Goal: Task Accomplishment & Management: Manage account settings

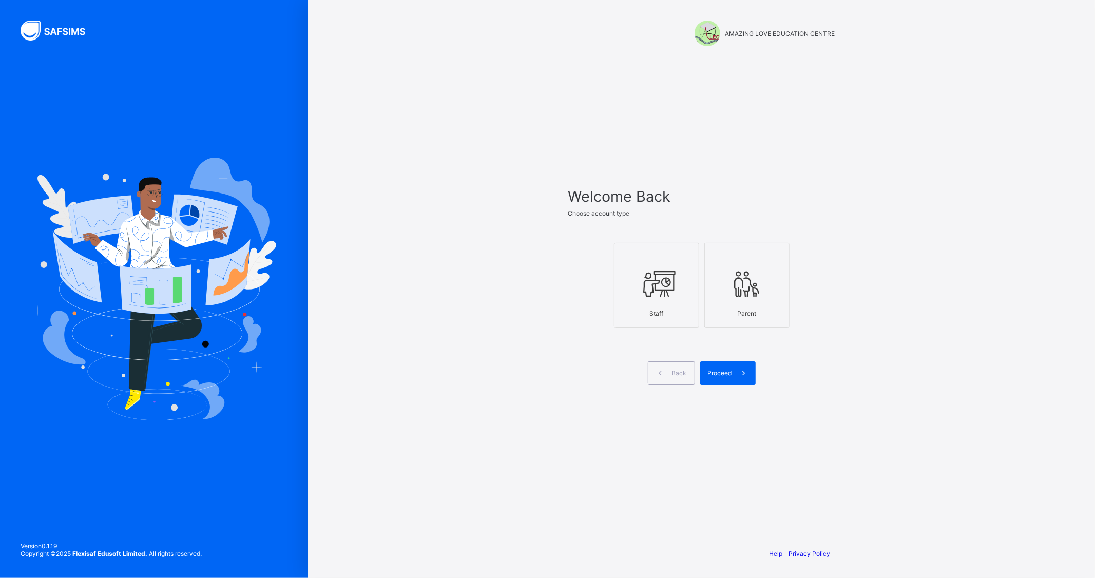
click at [655, 293] on icon at bounding box center [657, 284] width 36 height 31
click at [718, 367] on div "Proceed" at bounding box center [728, 374] width 55 height 24
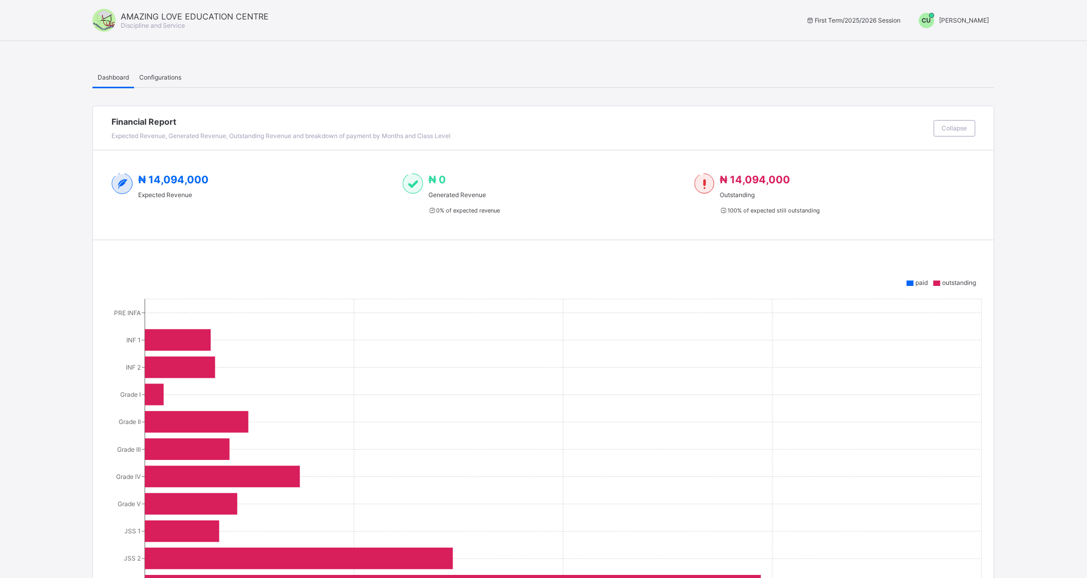
click at [952, 20] on span "[PERSON_NAME]" at bounding box center [964, 20] width 50 height 8
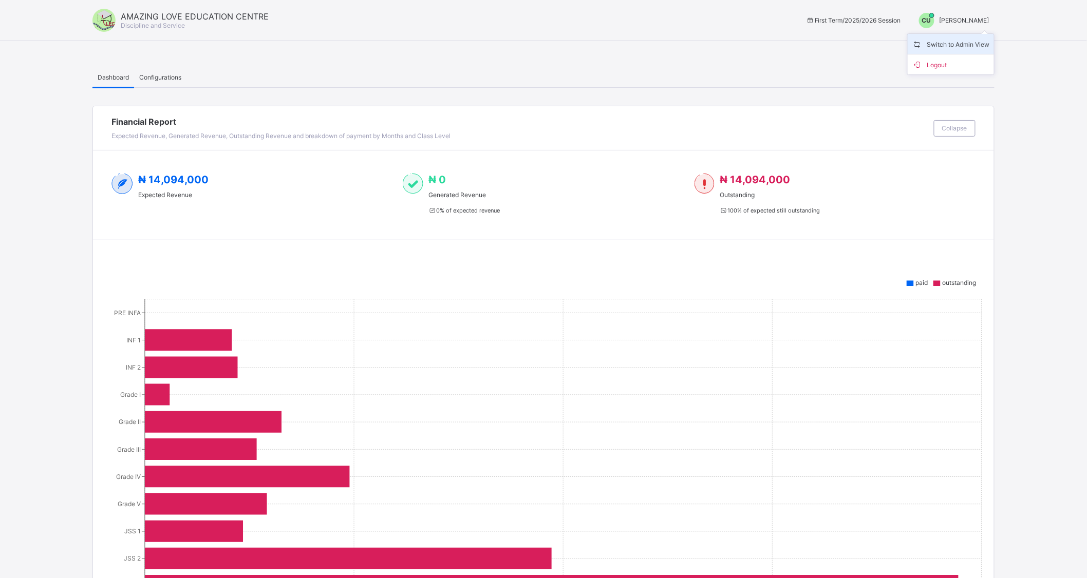
click at [954, 43] on span "Switch to Admin View" at bounding box center [951, 44] width 78 height 12
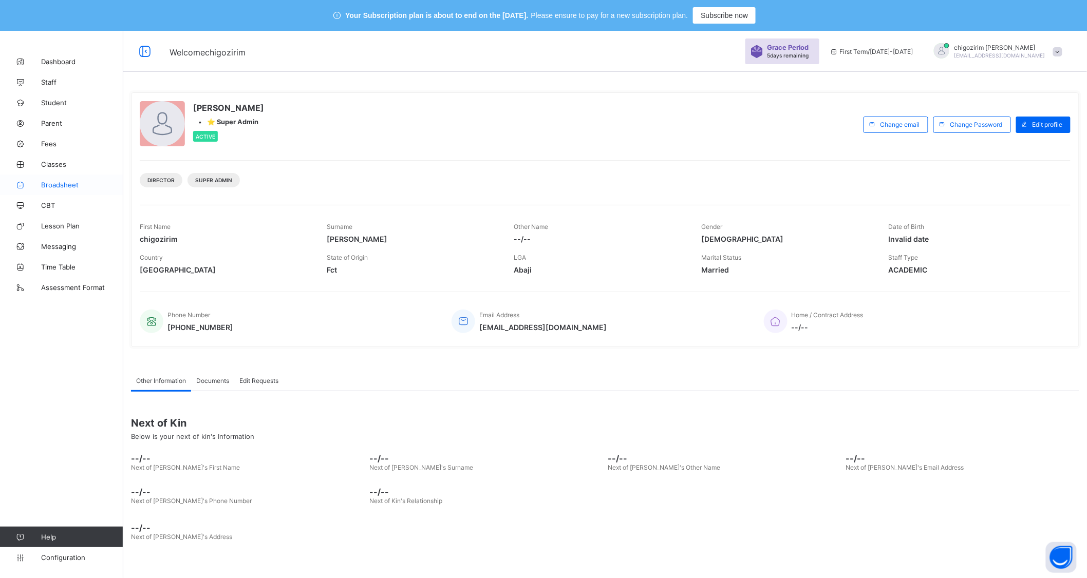
click at [56, 182] on span "Broadsheet" at bounding box center [82, 185] width 82 height 8
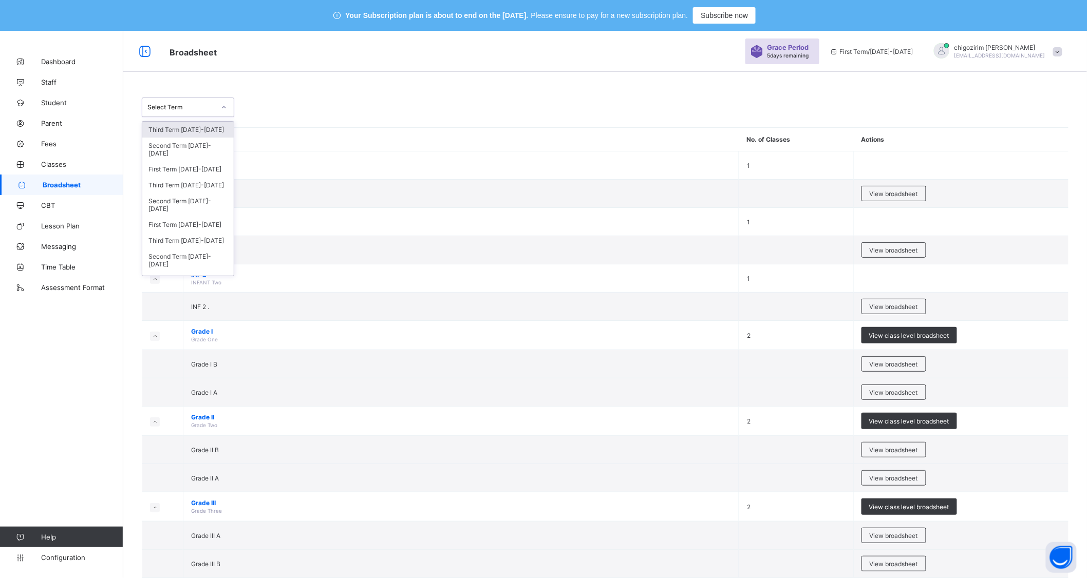
click at [215, 104] on div at bounding box center [223, 107] width 17 height 16
click at [214, 177] on div "Third Term 2024-2025" at bounding box center [187, 185] width 91 height 16
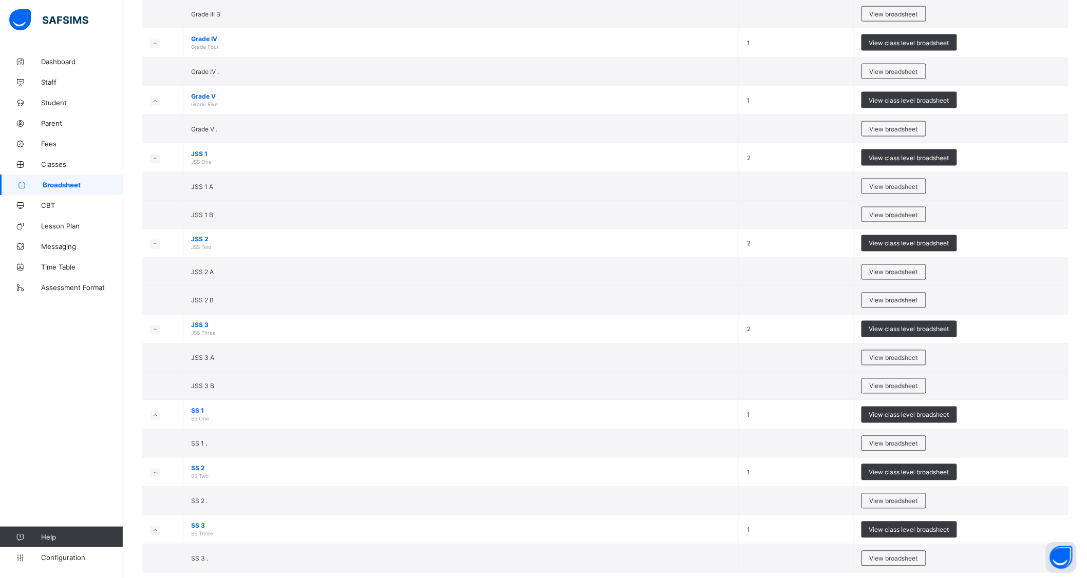
scroll to position [606, 0]
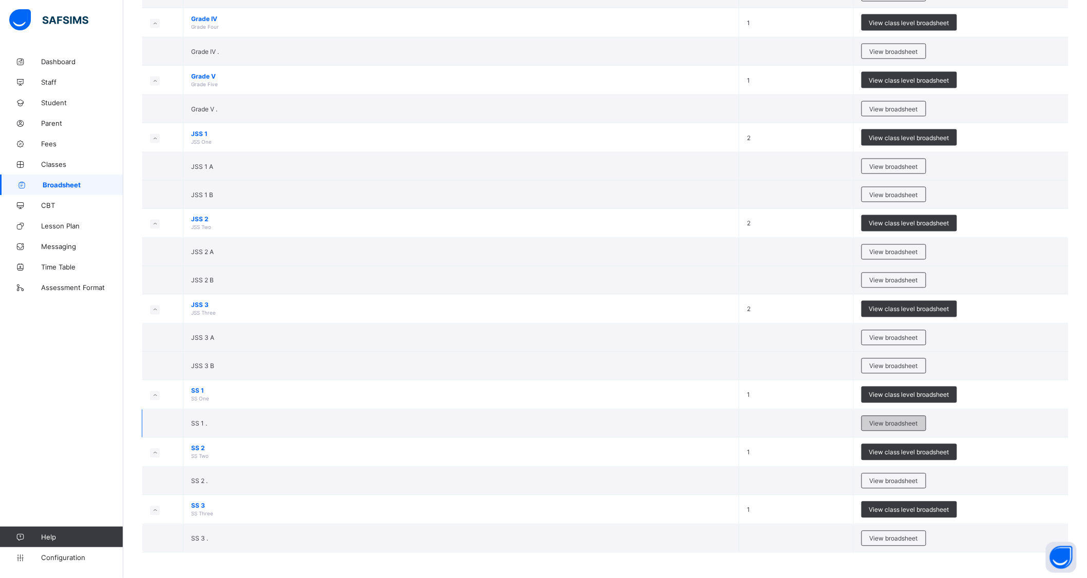
click at [902, 424] on span "View broadsheet" at bounding box center [893, 424] width 48 height 8
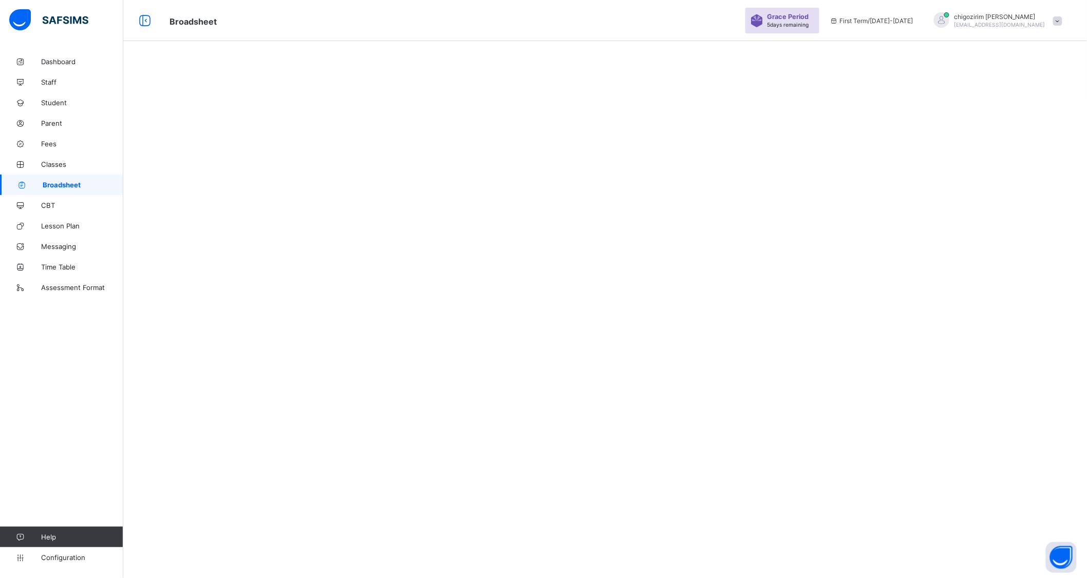
scroll to position [31, 0]
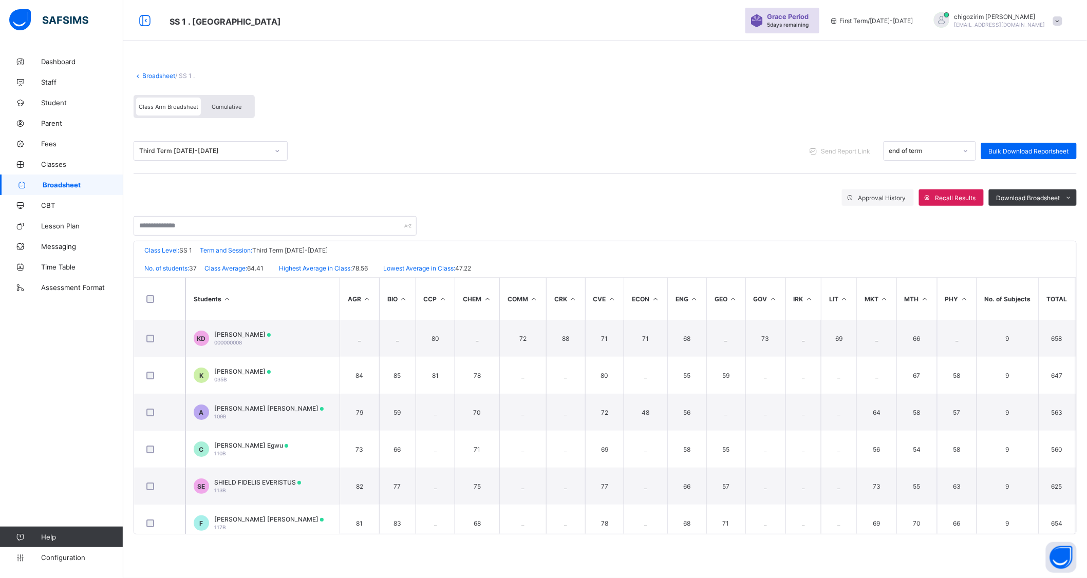
click at [158, 72] on link "Broadsheet" at bounding box center [158, 76] width 33 height 8
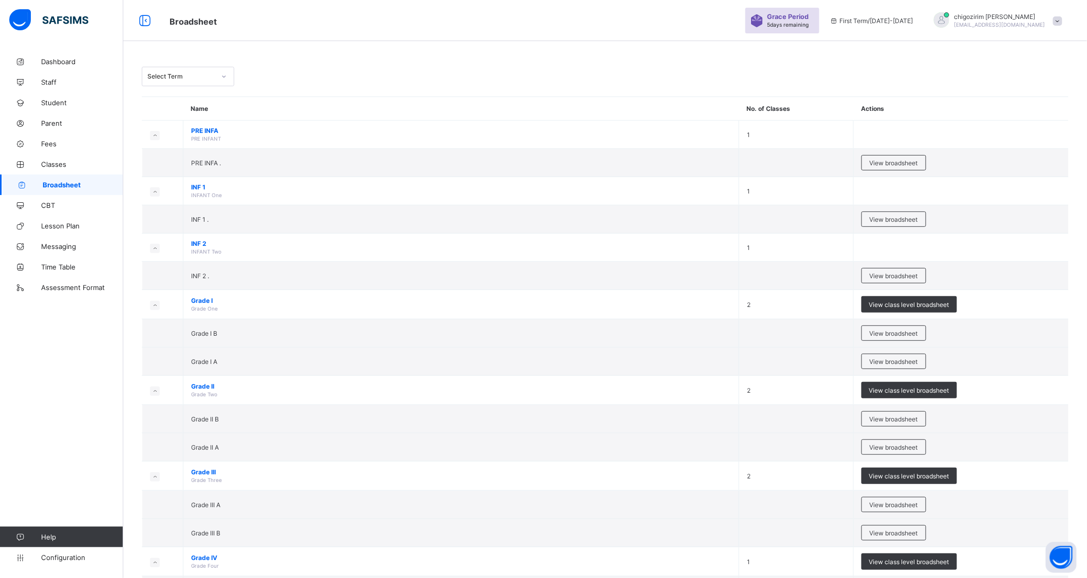
click at [189, 77] on div "Select Term" at bounding box center [181, 77] width 68 height 8
click at [183, 146] on div "Third Term 2024-2025" at bounding box center [187, 154] width 91 height 16
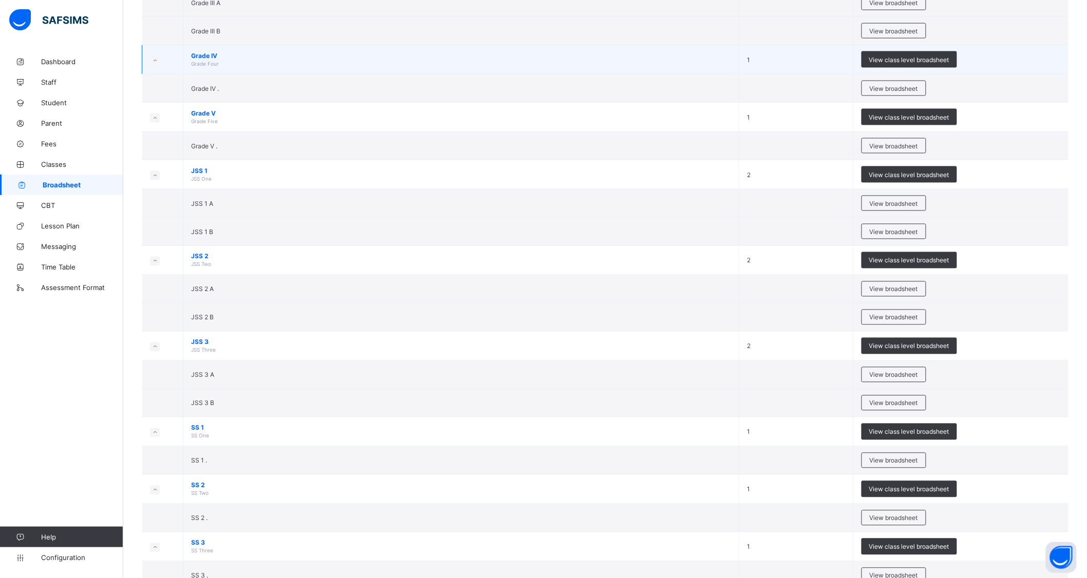
scroll to position [606, 0]
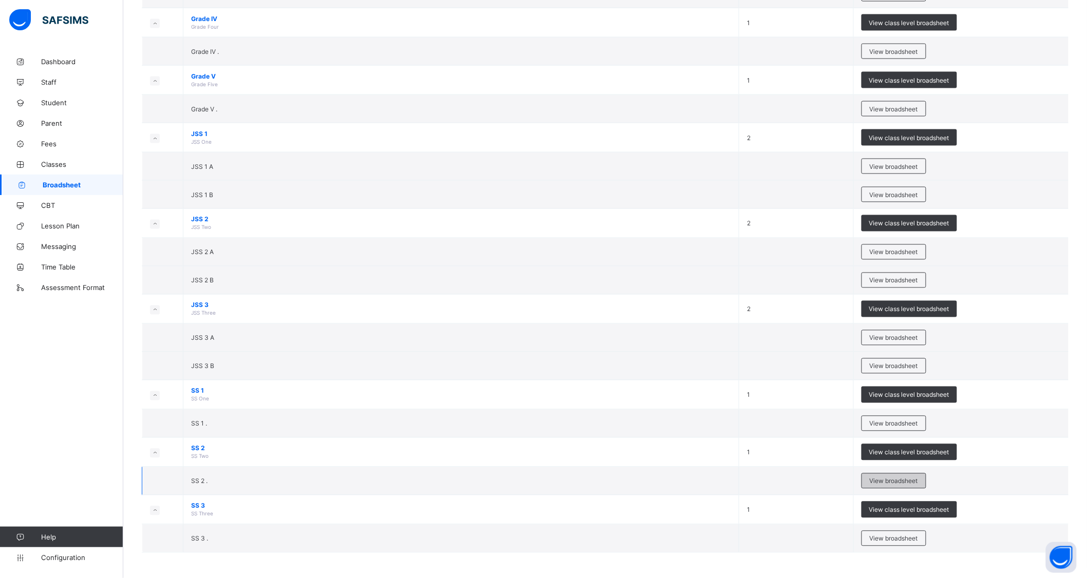
click at [911, 478] on span "View broadsheet" at bounding box center [893, 482] width 48 height 8
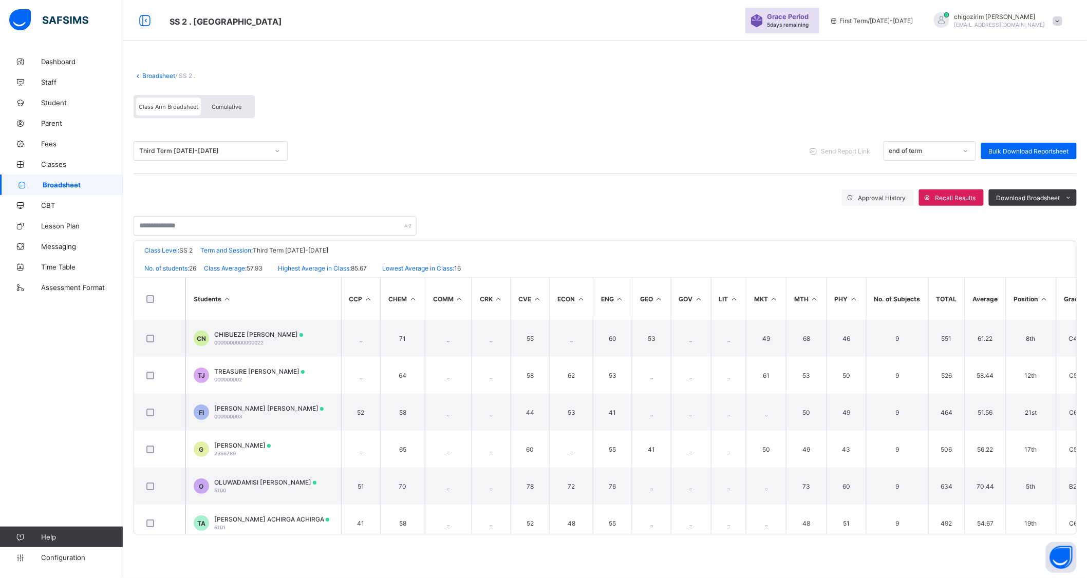
scroll to position [0, 83]
click at [1025, 300] on th "Position" at bounding box center [1022, 299] width 50 height 42
click at [1036, 297] on icon at bounding box center [1035, 299] width 9 height 8
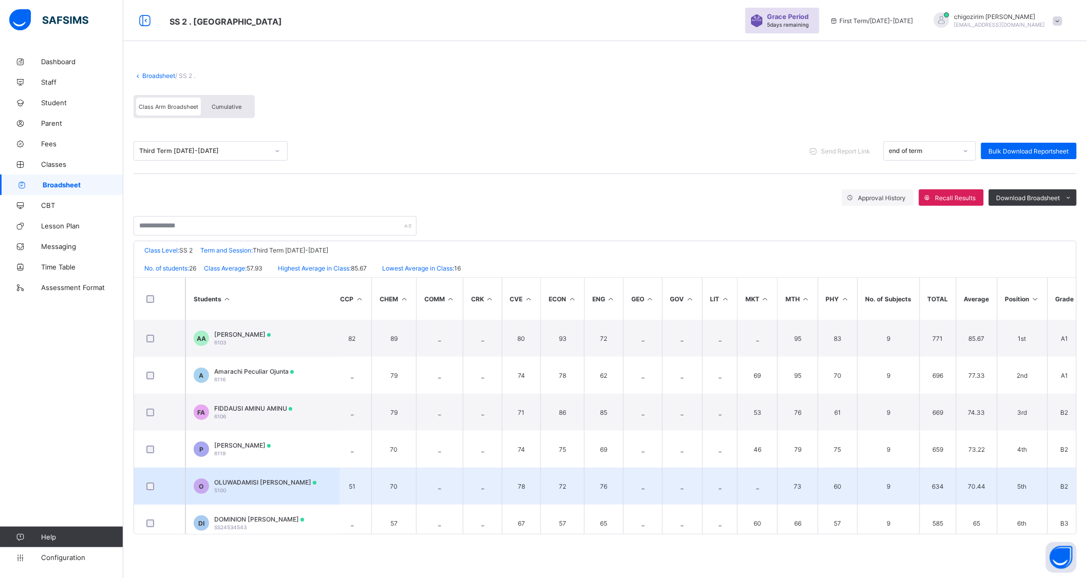
click at [286, 481] on span "OLUWADAMISI ABIGAIL ABRAHAM" at bounding box center [265, 483] width 102 height 8
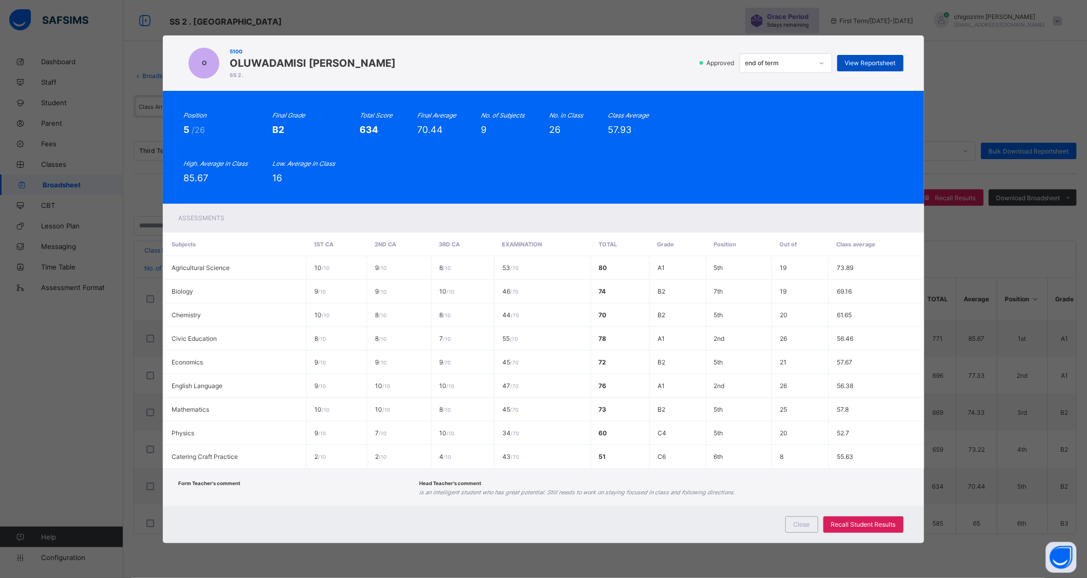
click at [874, 63] on span "View Reportsheet" at bounding box center [870, 63] width 51 height 8
click at [797, 527] on div "Close" at bounding box center [801, 525] width 33 height 16
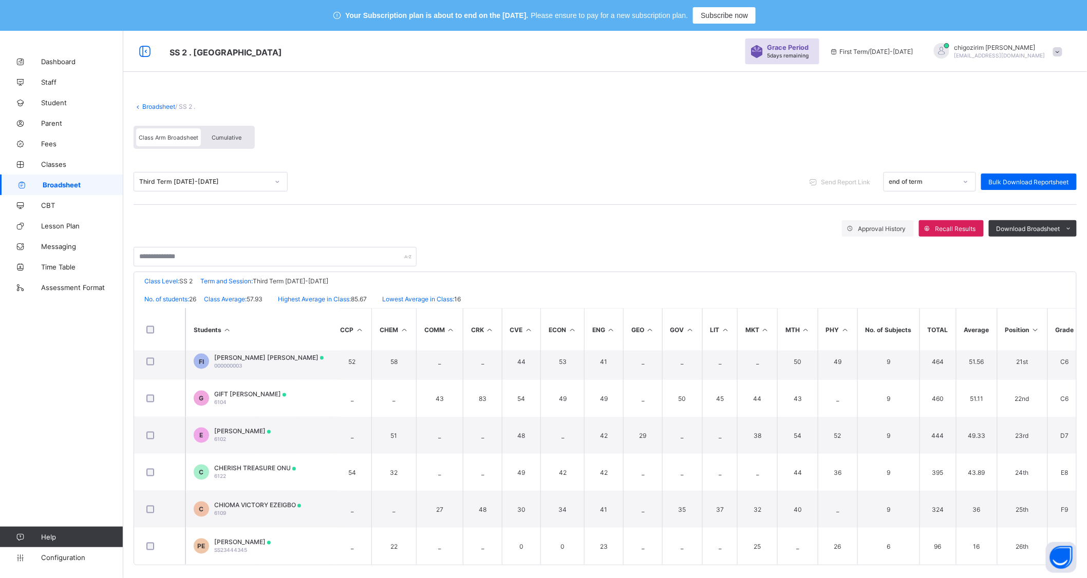
scroll to position [751, 83]
click at [61, 165] on span "Classes" at bounding box center [82, 164] width 82 height 8
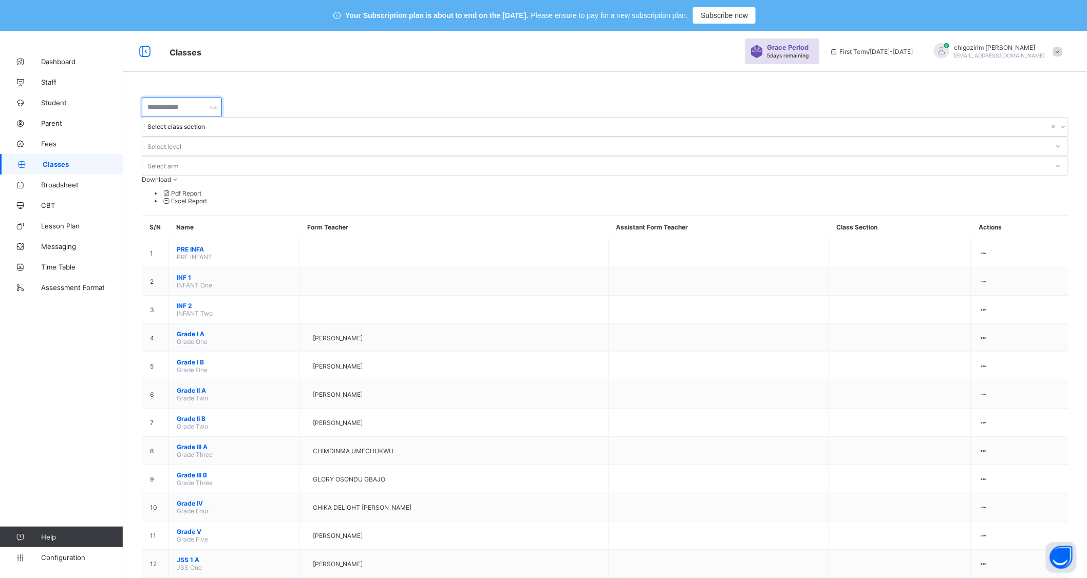
click at [222, 108] on input "text" at bounding box center [182, 108] width 80 height 20
click at [1060, 122] on icon at bounding box center [1063, 127] width 6 height 10
click at [72, 558] on span "Configuration" at bounding box center [82, 558] width 82 height 8
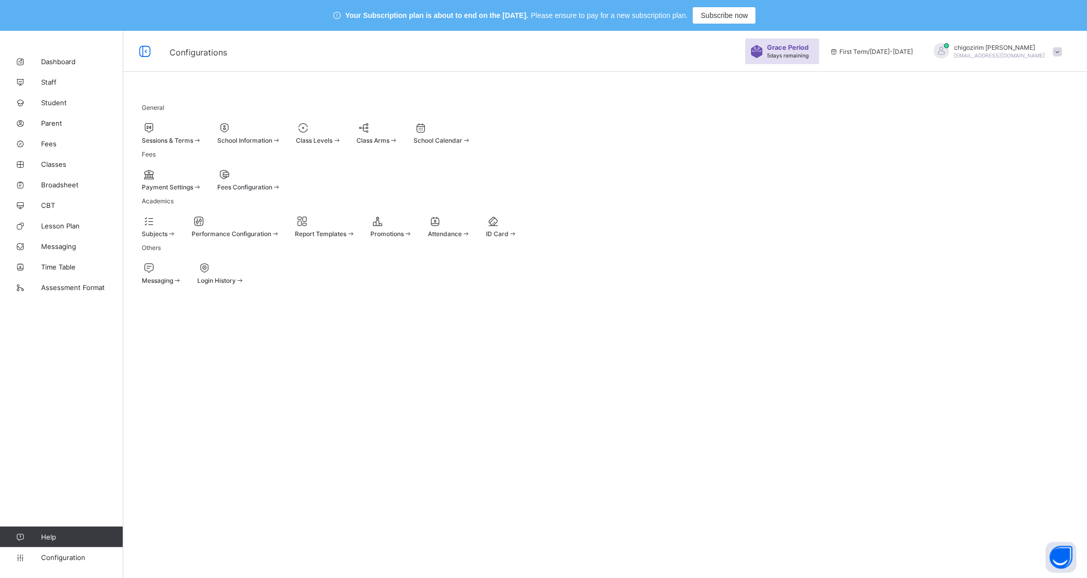
click at [202, 135] on div "Sessions & Terms" at bounding box center [172, 133] width 60 height 23
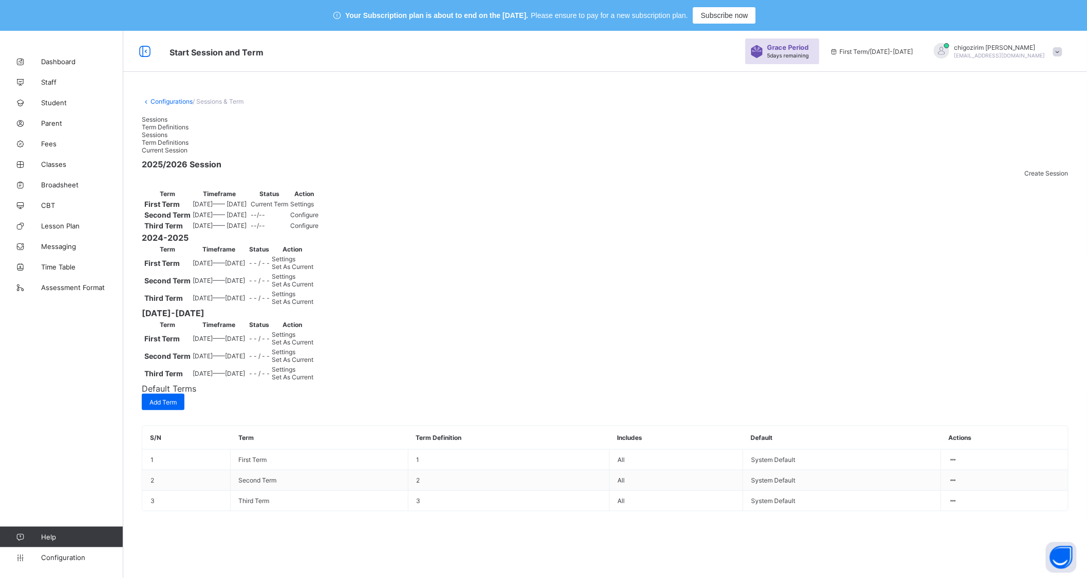
scroll to position [57, 0]
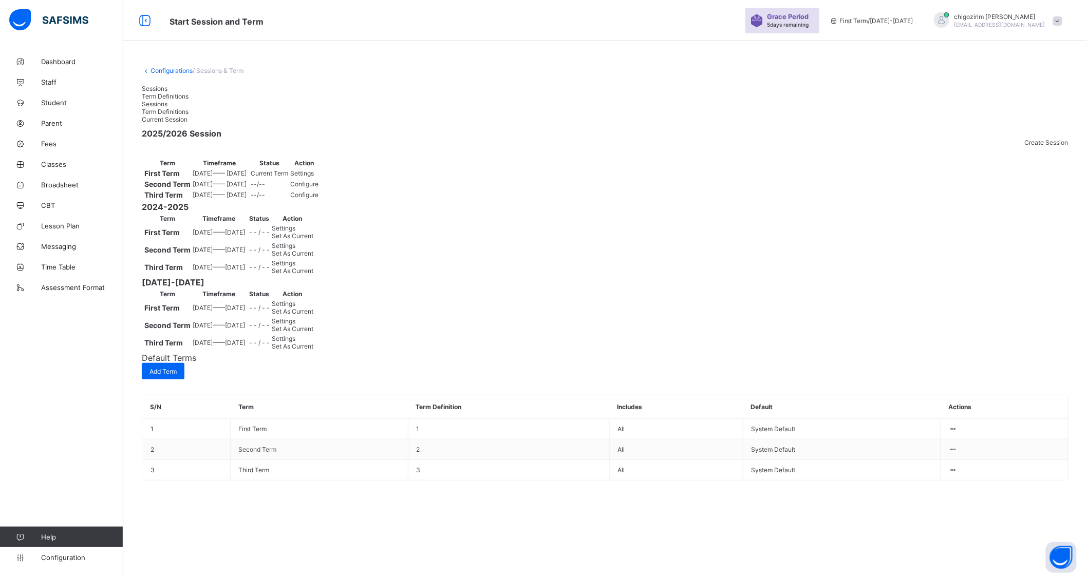
click at [313, 275] on span "Set As Current" at bounding box center [293, 271] width 42 height 8
click at [54, 163] on span "Classes" at bounding box center [82, 164] width 82 height 8
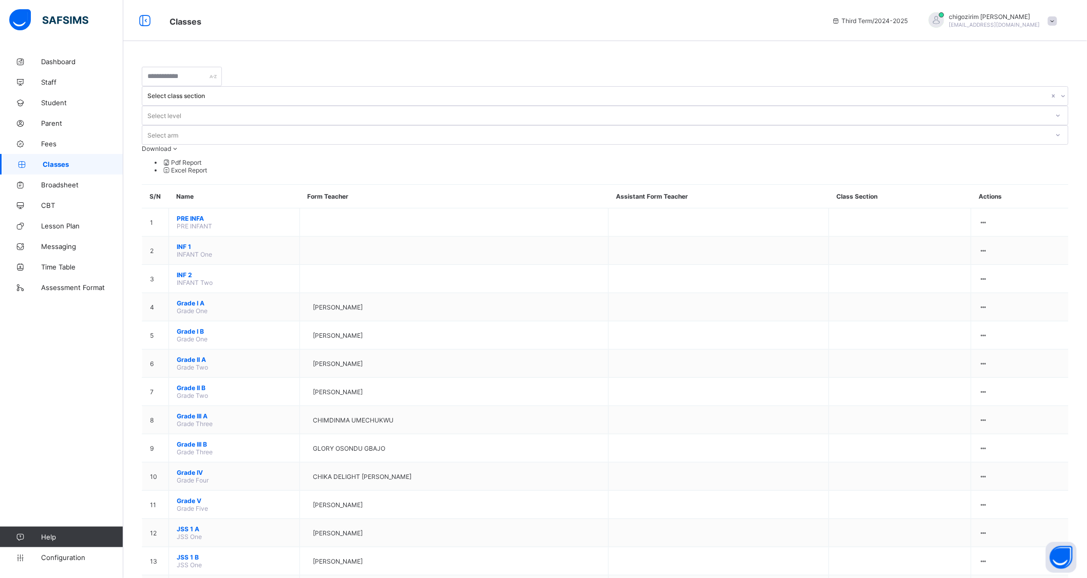
scroll to position [122, 0]
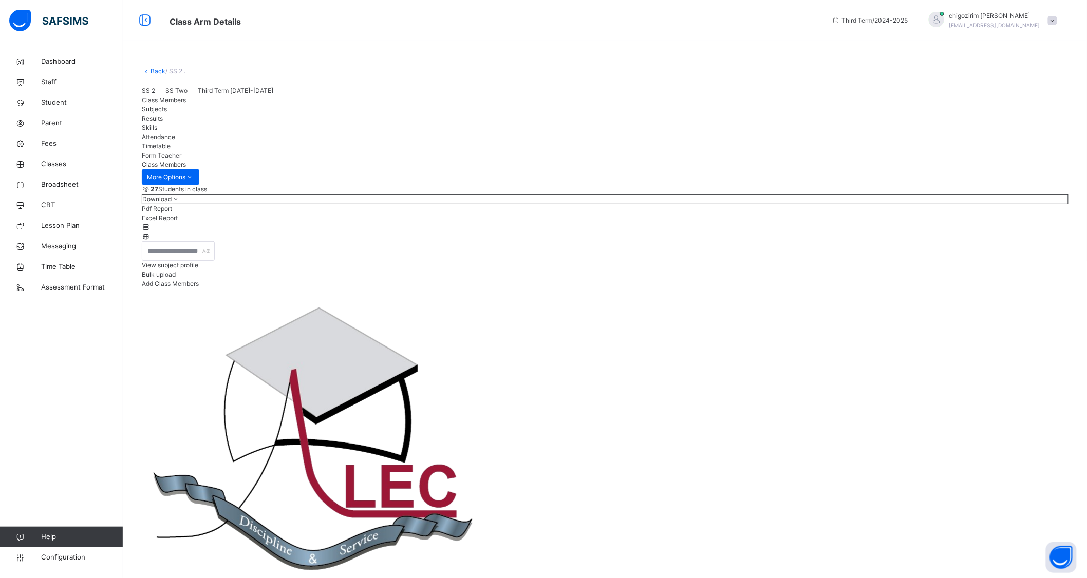
click at [198, 269] on span "View subject profile" at bounding box center [170, 265] width 56 height 8
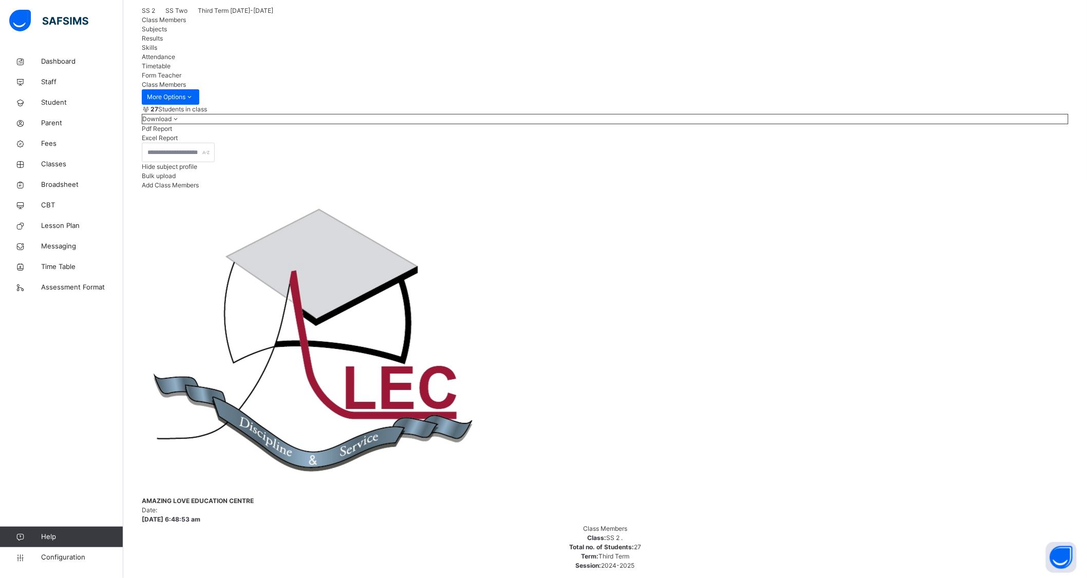
scroll to position [685, 0]
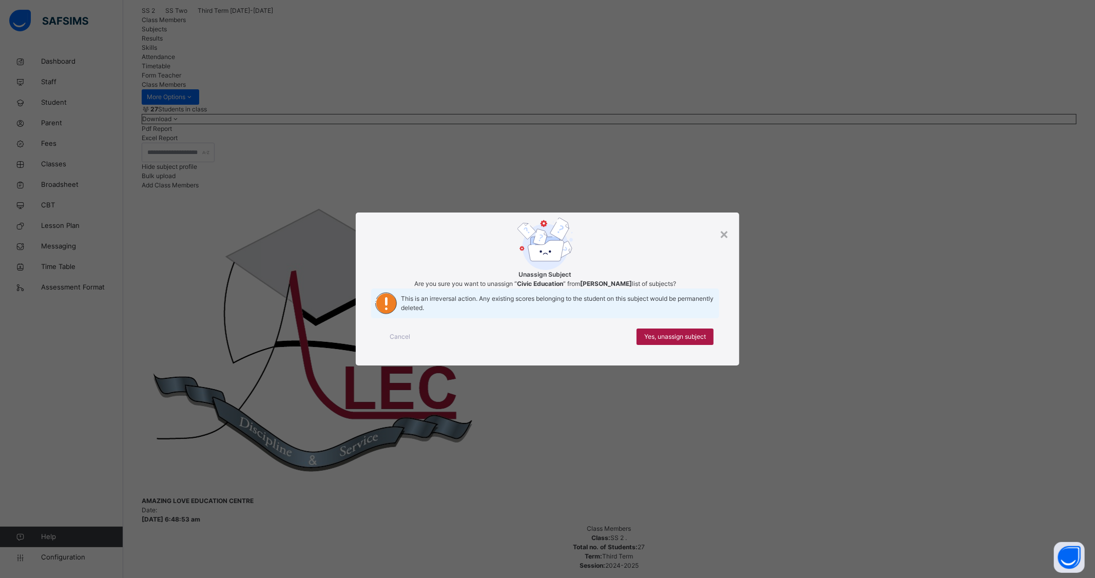
click at [670, 342] on span "Yes, unassign subject" at bounding box center [676, 336] width 62 height 9
click at [673, 342] on span "Yes, unassign subject" at bounding box center [676, 336] width 62 height 9
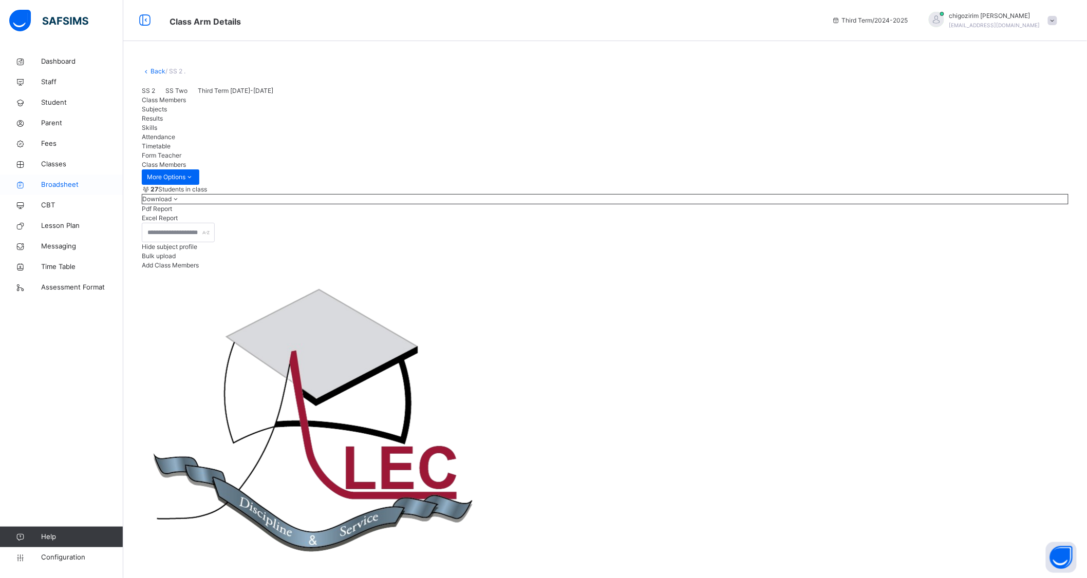
click at [62, 188] on span "Broadsheet" at bounding box center [82, 185] width 82 height 10
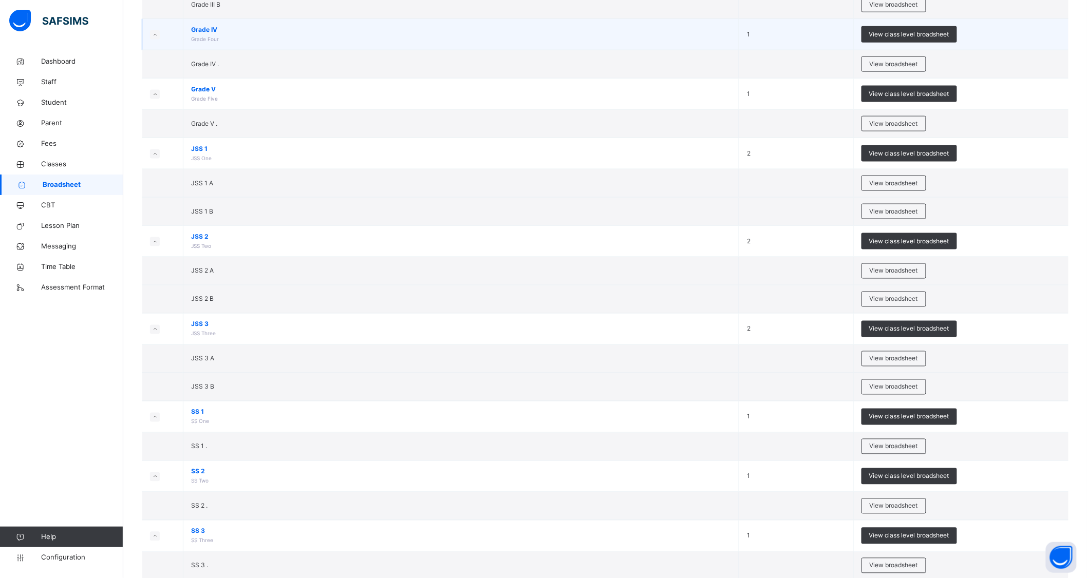
scroll to position [574, 0]
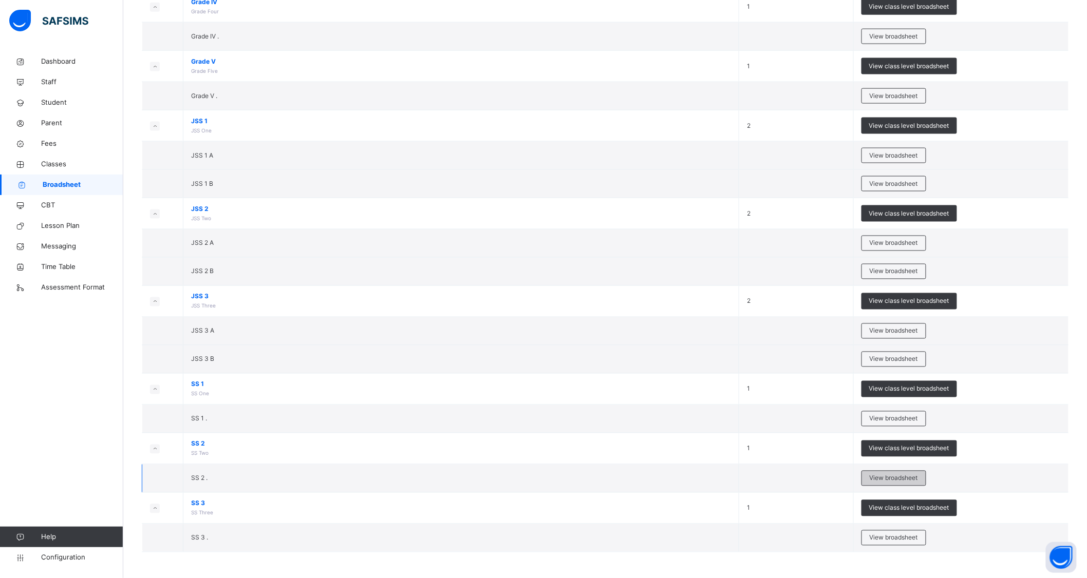
click at [882, 480] on span "View broadsheet" at bounding box center [893, 478] width 48 height 9
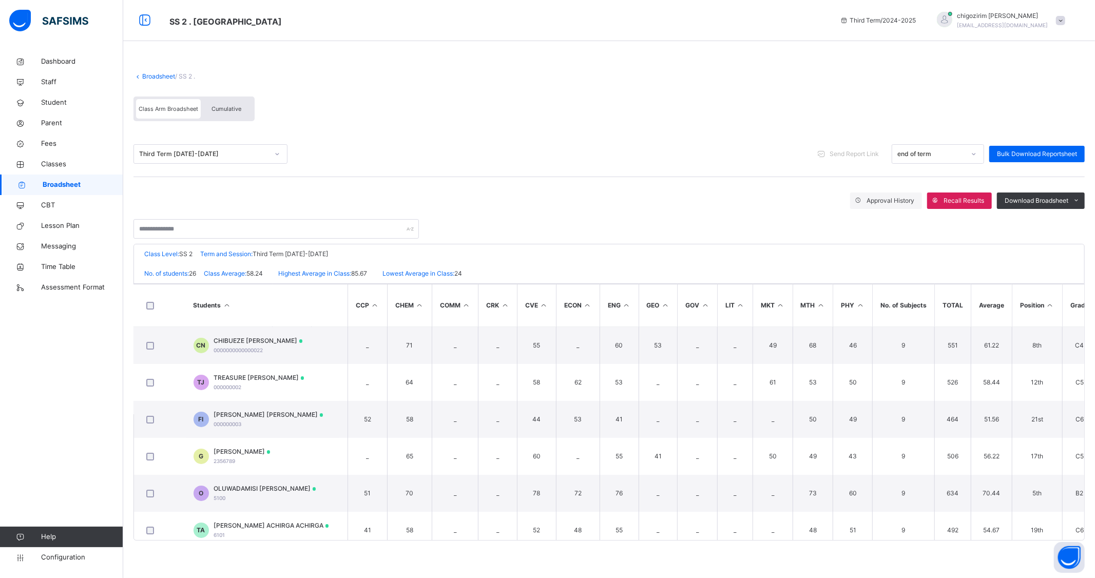
scroll to position [0, 83]
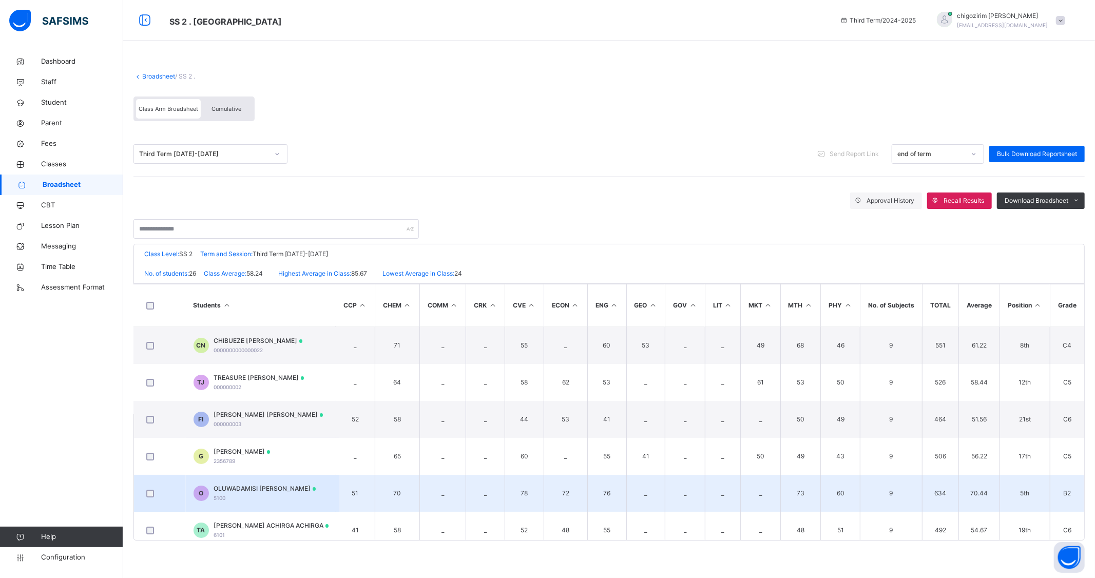
click at [283, 485] on span "OLUWADAMISI ABIGAIL ABRAHAM" at bounding box center [265, 488] width 102 height 9
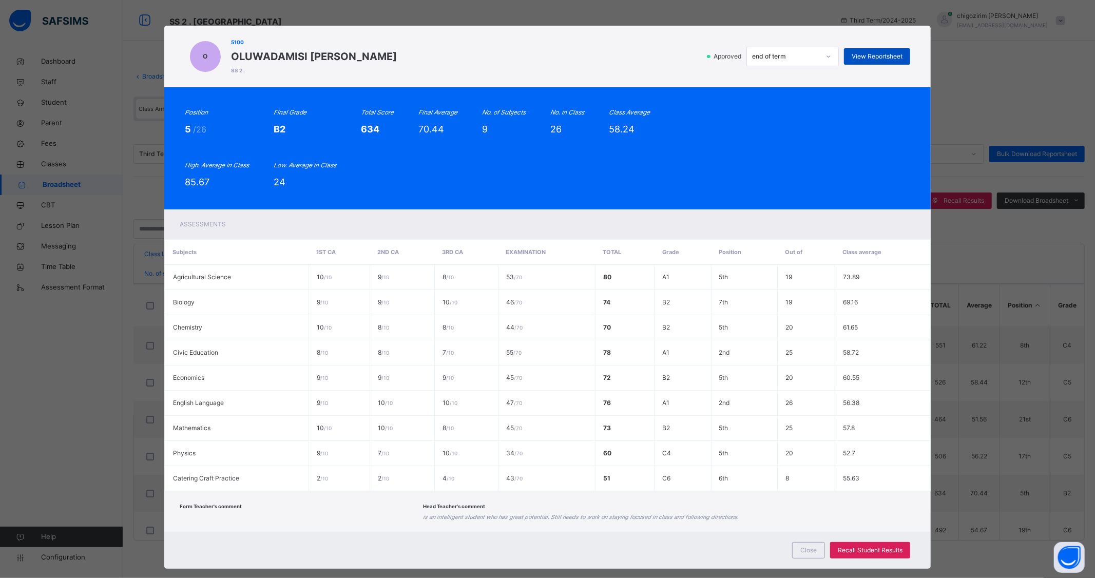
click at [894, 56] on span "View Reportsheet" at bounding box center [877, 56] width 51 height 9
click at [808, 551] on span "Close" at bounding box center [809, 550] width 16 height 9
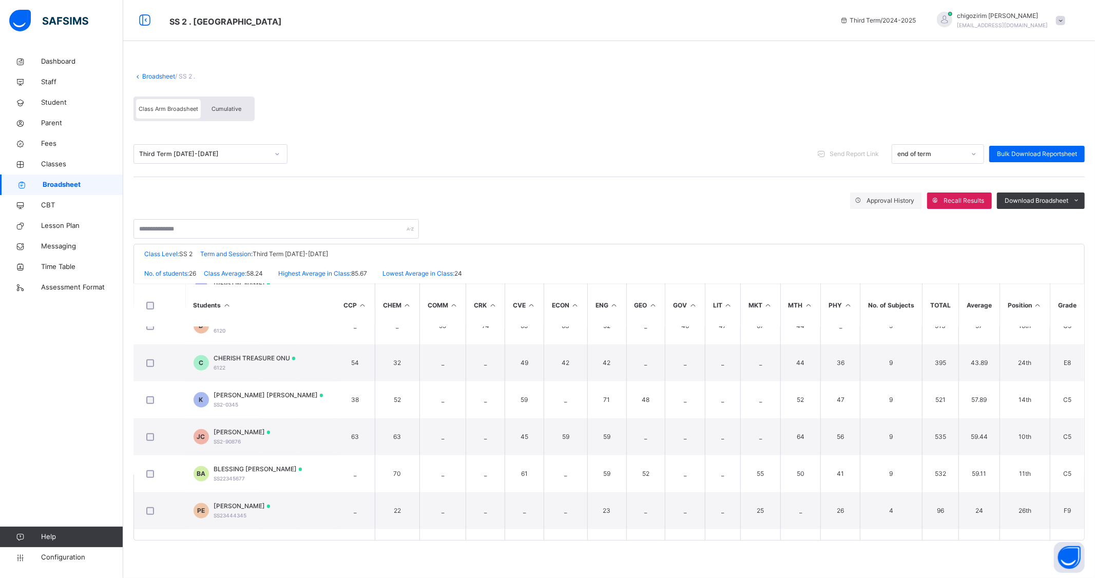
scroll to position [742, 83]
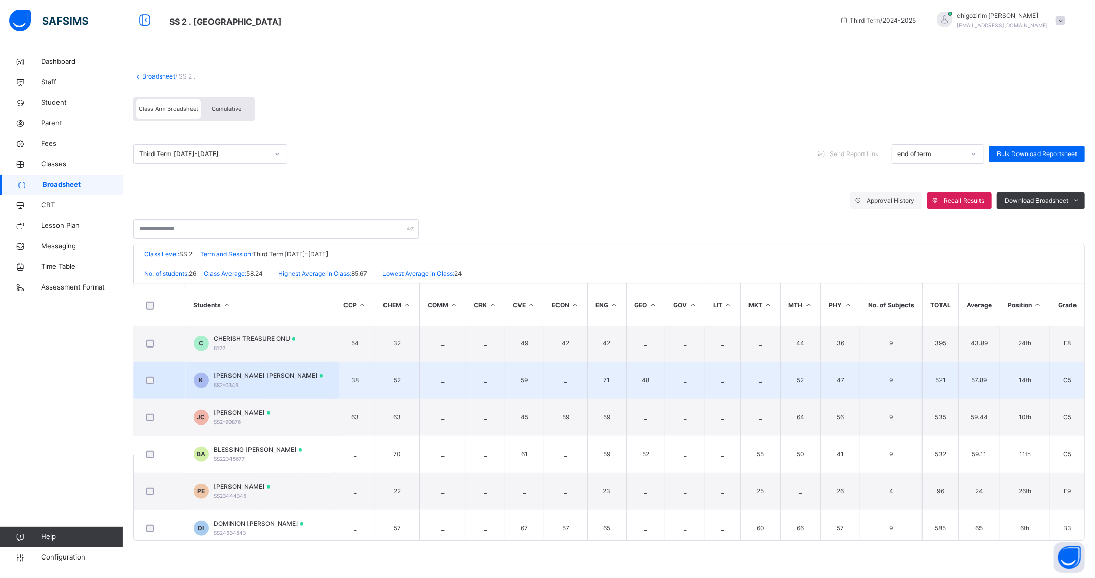
click at [245, 375] on span "Kamsi Robert Robert" at bounding box center [268, 375] width 109 height 9
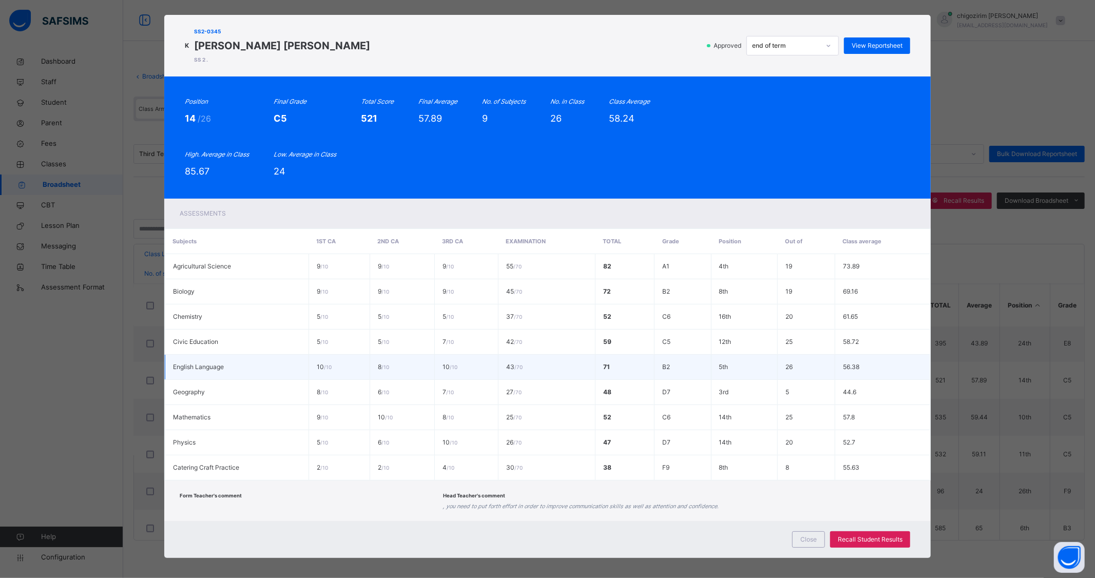
scroll to position [16, 0]
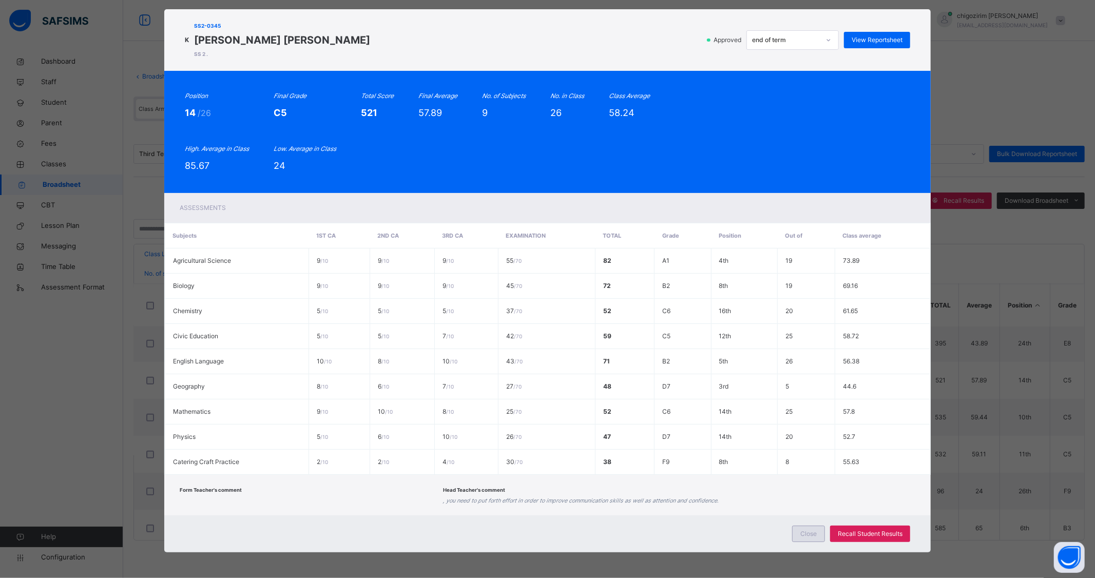
click at [802, 537] on span "Close" at bounding box center [809, 533] width 16 height 9
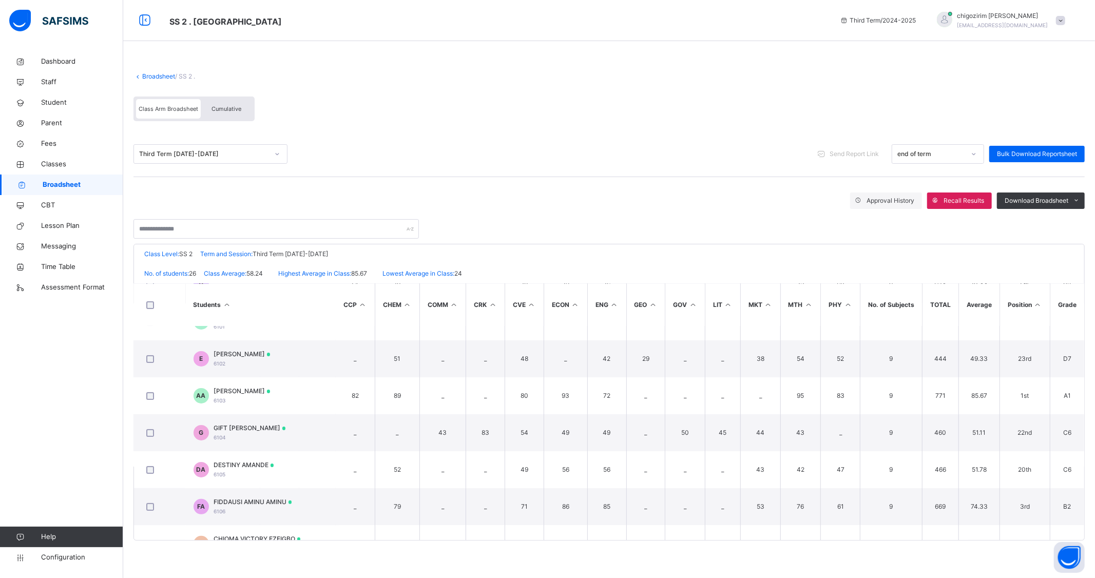
scroll to position [228, 83]
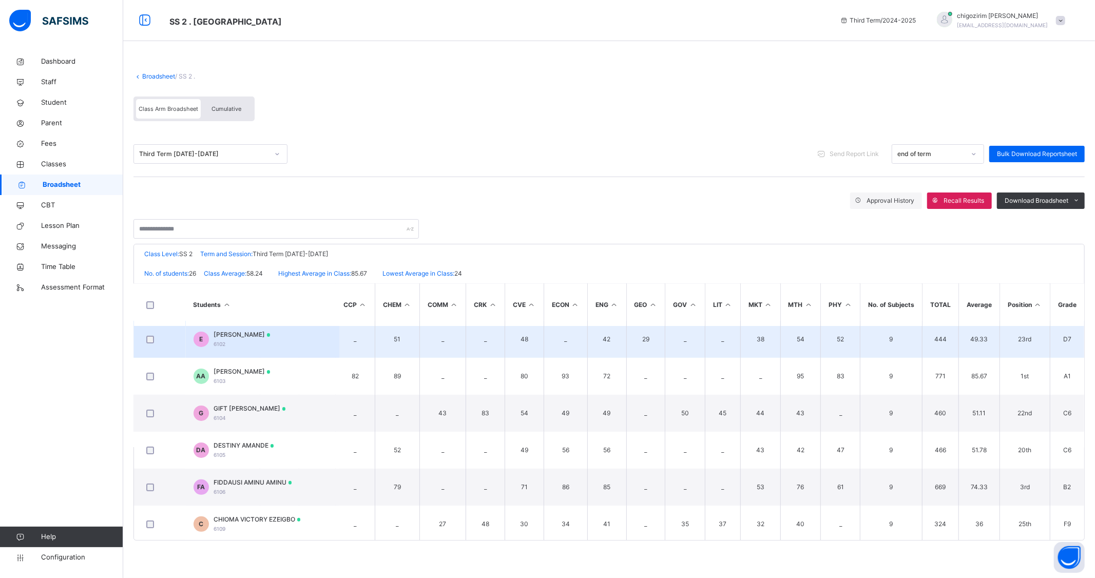
click at [271, 334] on span "EMMANUEL ADEBAYO ADEBAYO" at bounding box center [242, 334] width 56 height 9
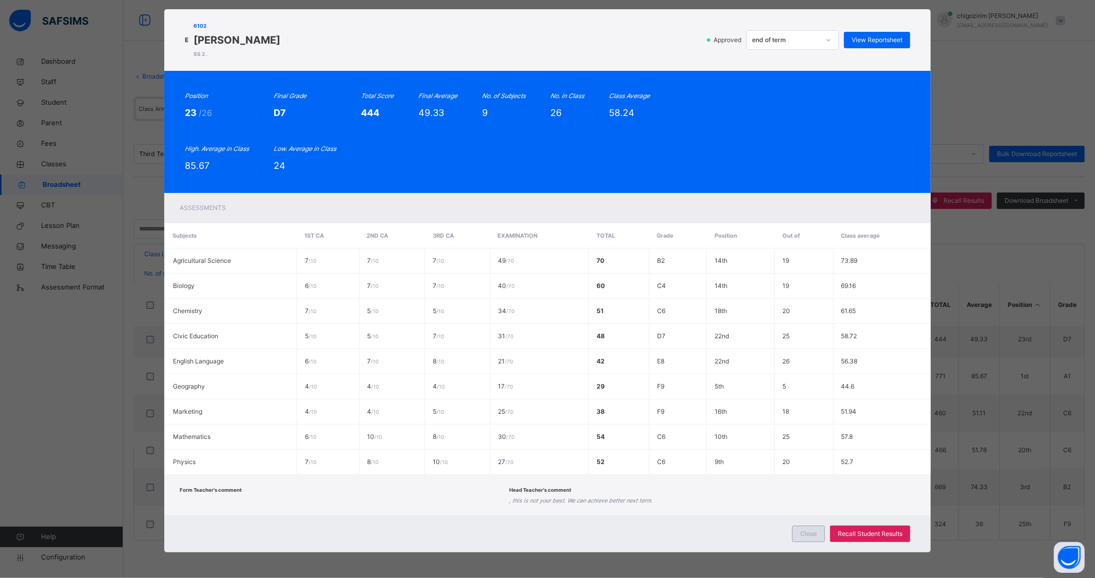
click at [804, 530] on span "Close" at bounding box center [809, 533] width 16 height 9
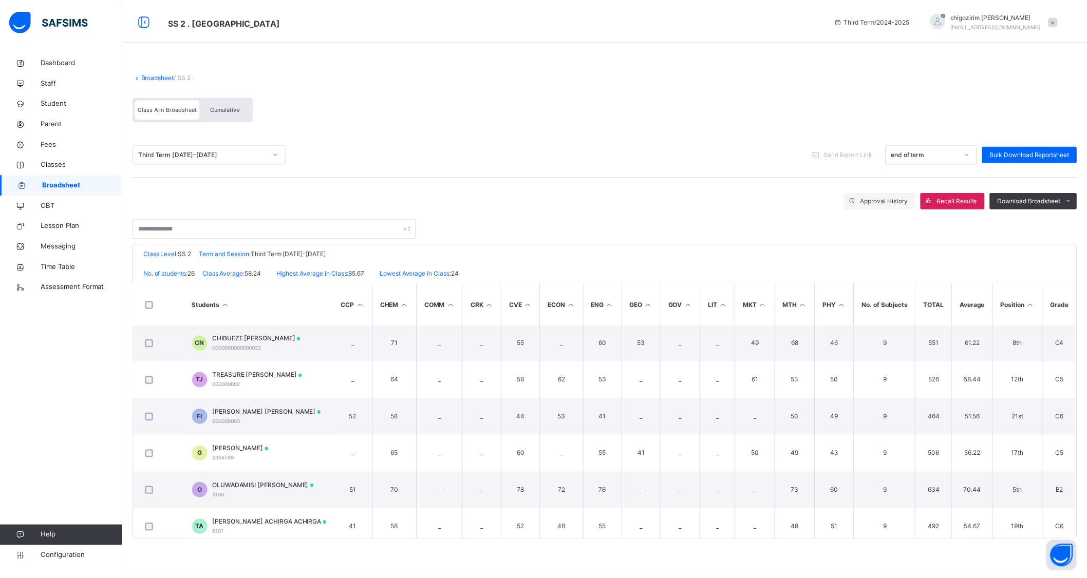
scroll to position [0, 83]
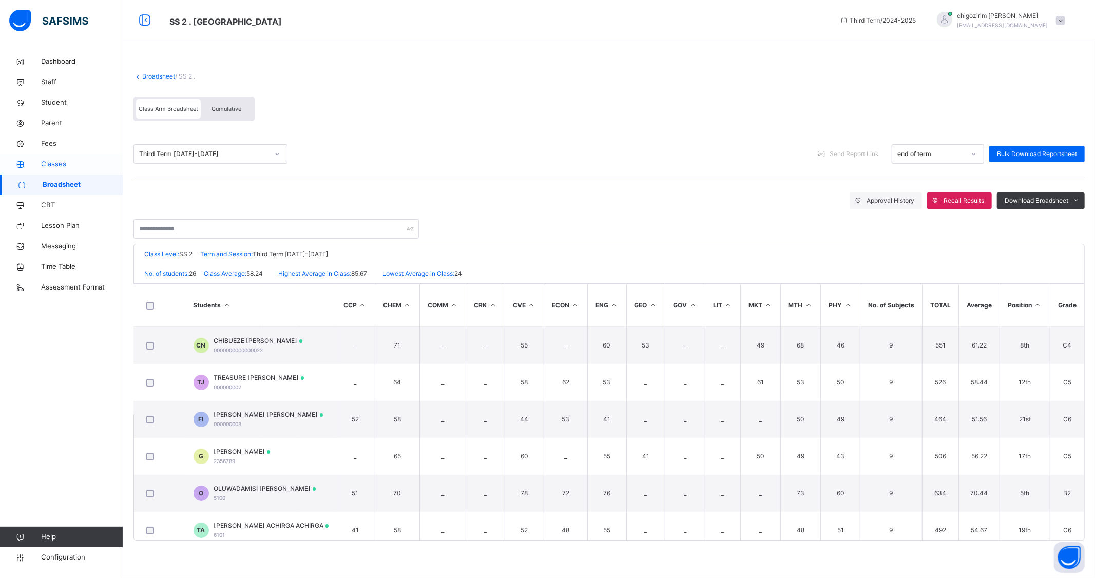
click at [60, 159] on span "Classes" at bounding box center [82, 164] width 82 height 10
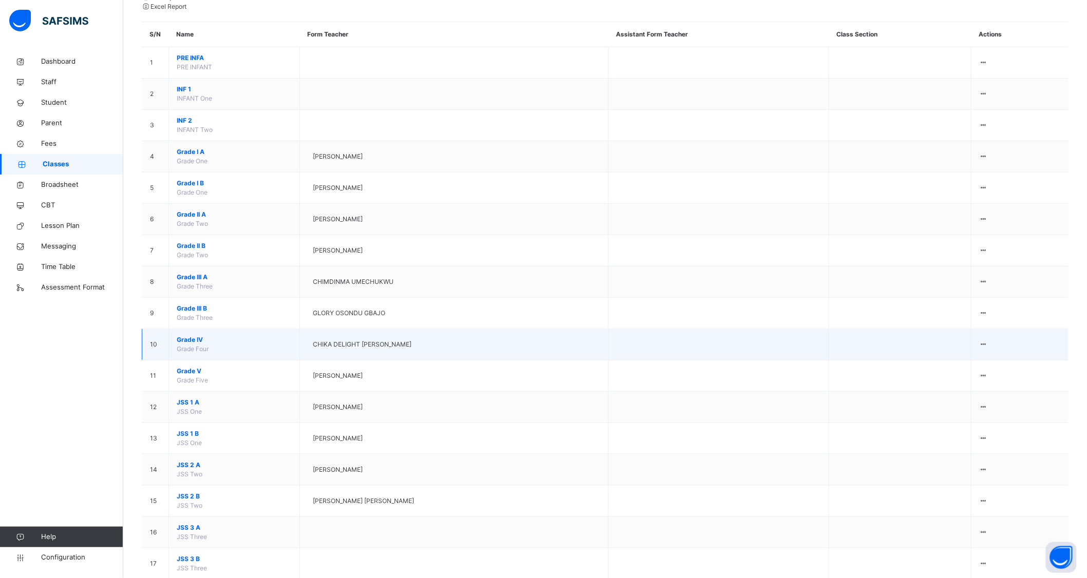
scroll to position [197, 0]
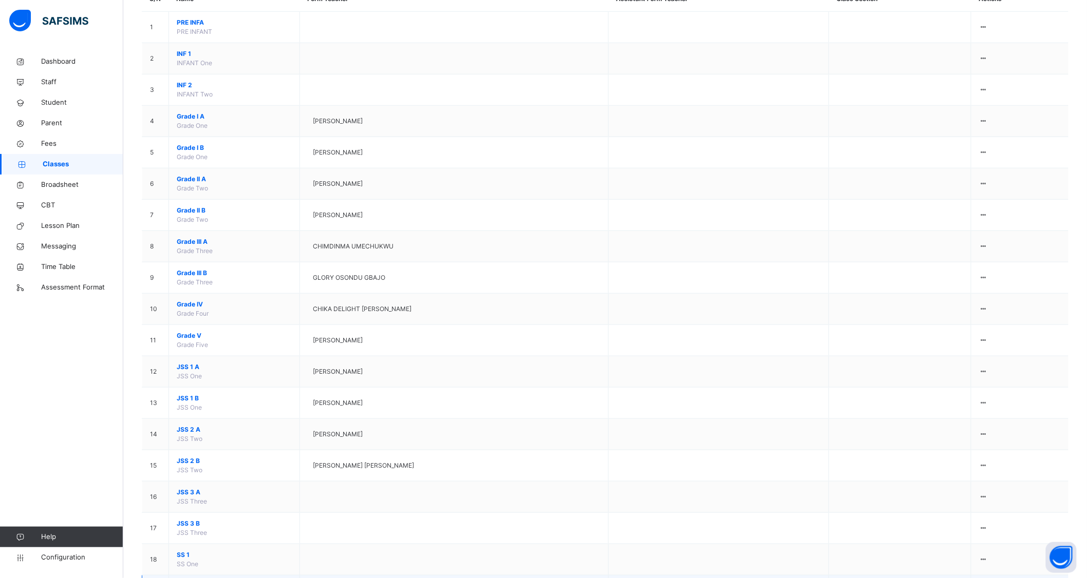
click at [188, 578] on span "SS 2" at bounding box center [234, 586] width 115 height 9
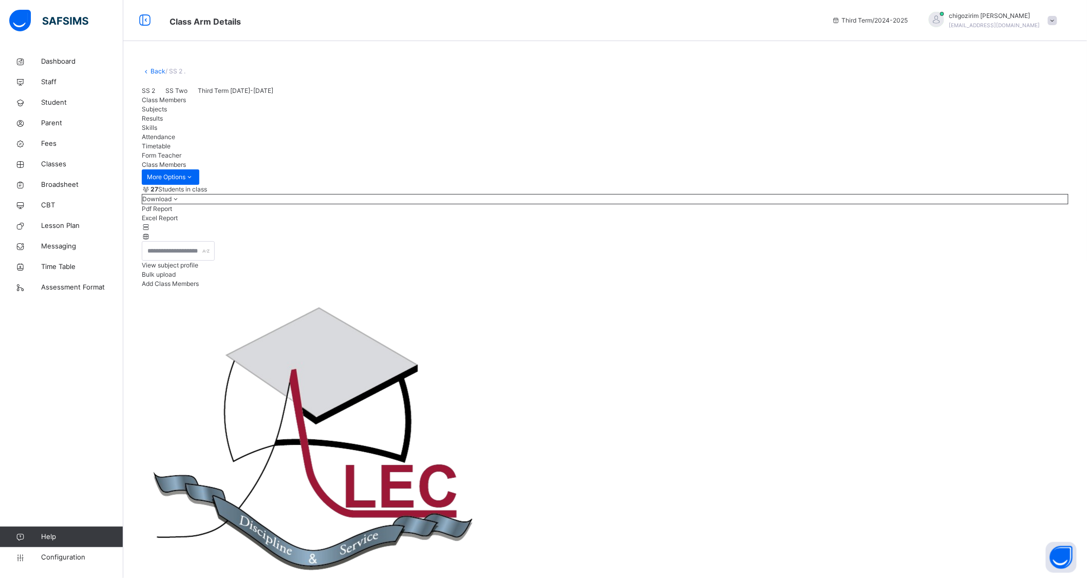
click at [876, 270] on div "View subject profile" at bounding box center [605, 265] width 926 height 9
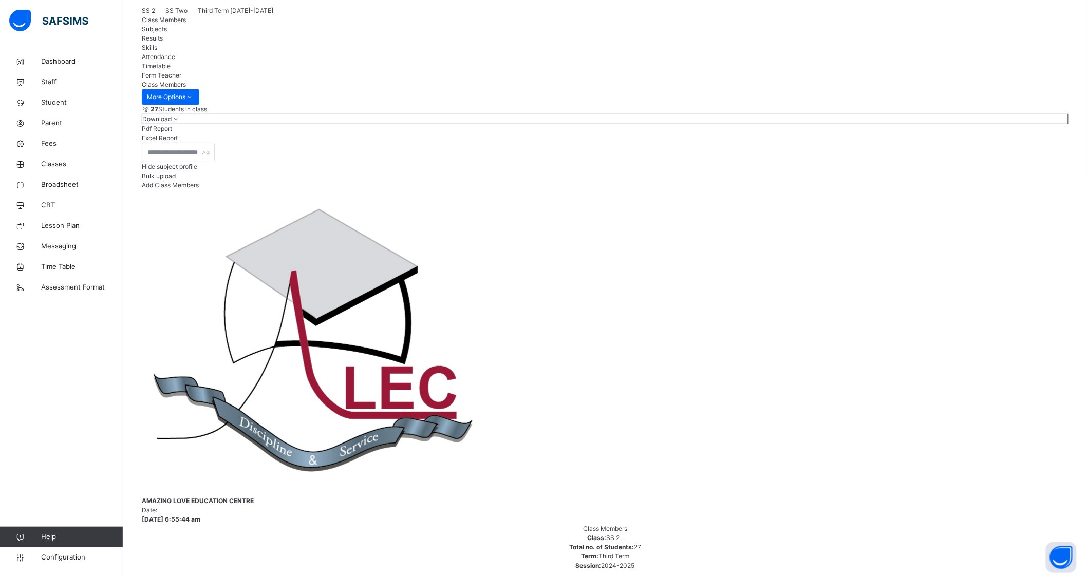
scroll to position [685, 0]
click at [62, 185] on span "Broadsheet" at bounding box center [82, 185] width 82 height 10
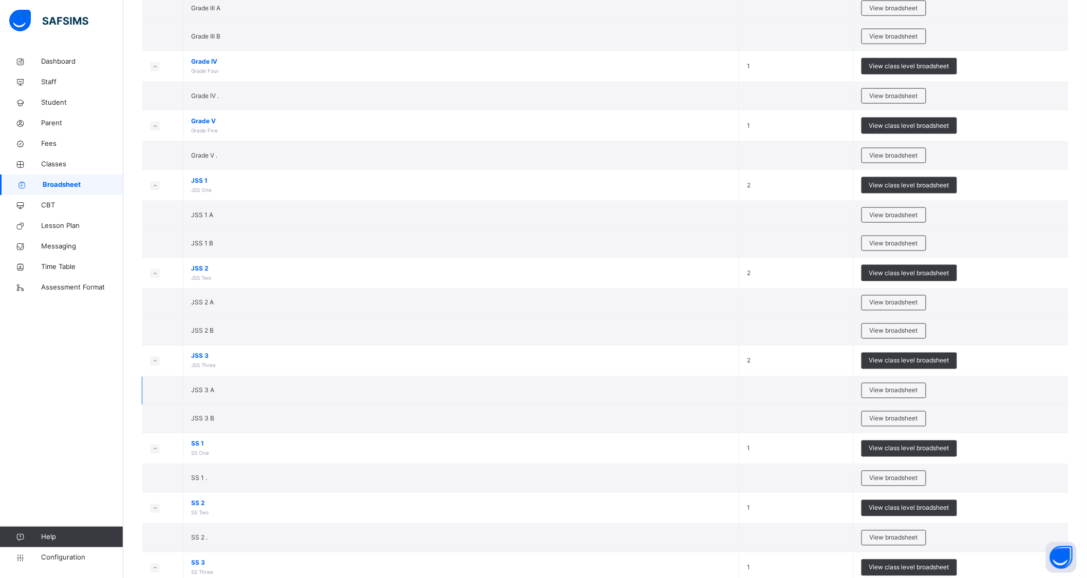
scroll to position [574, 0]
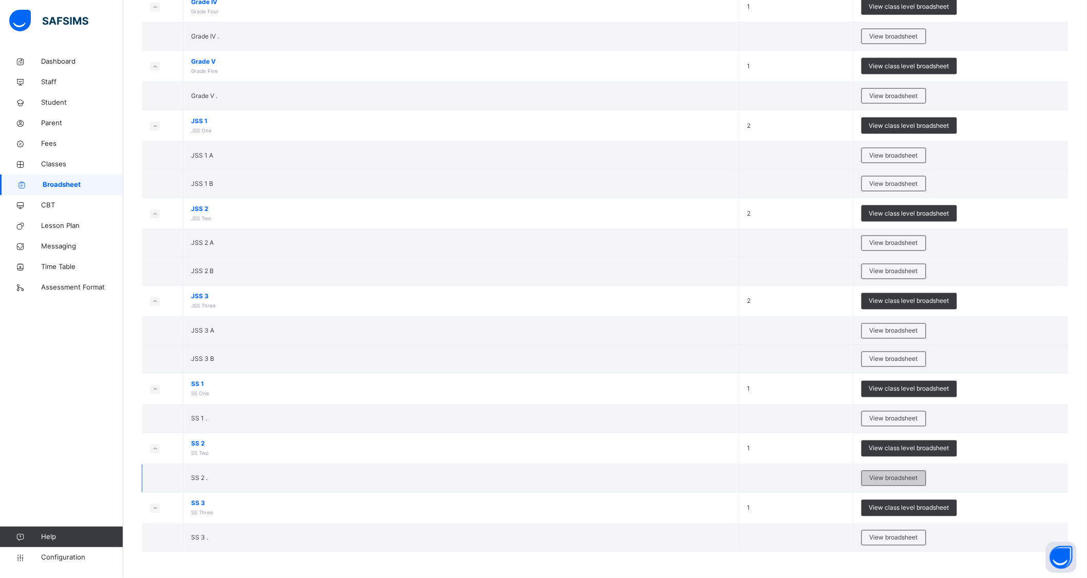
click at [907, 479] on span "View broadsheet" at bounding box center [893, 478] width 48 height 9
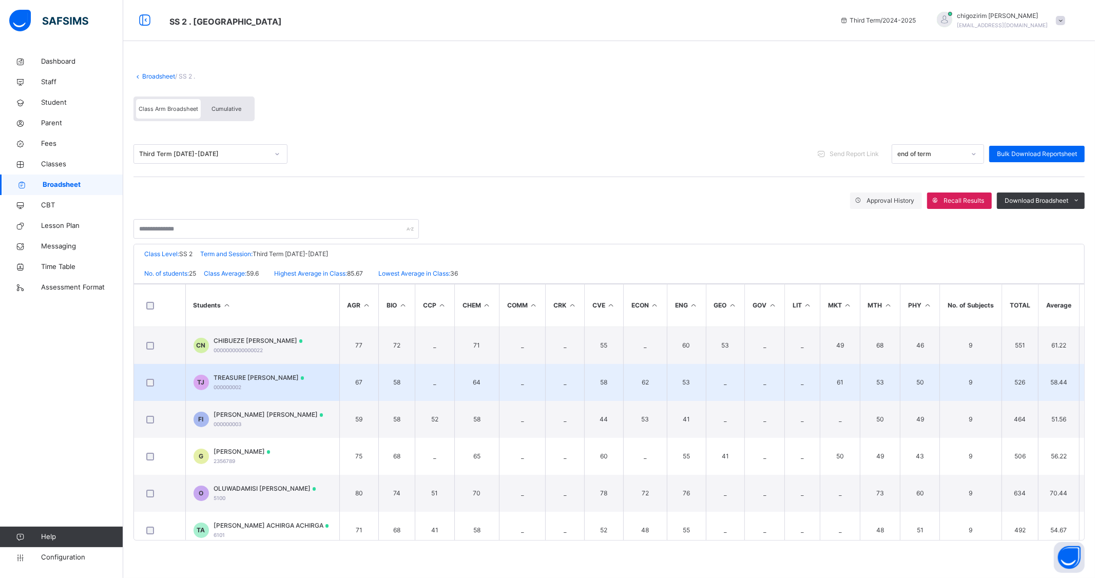
scroll to position [57, 0]
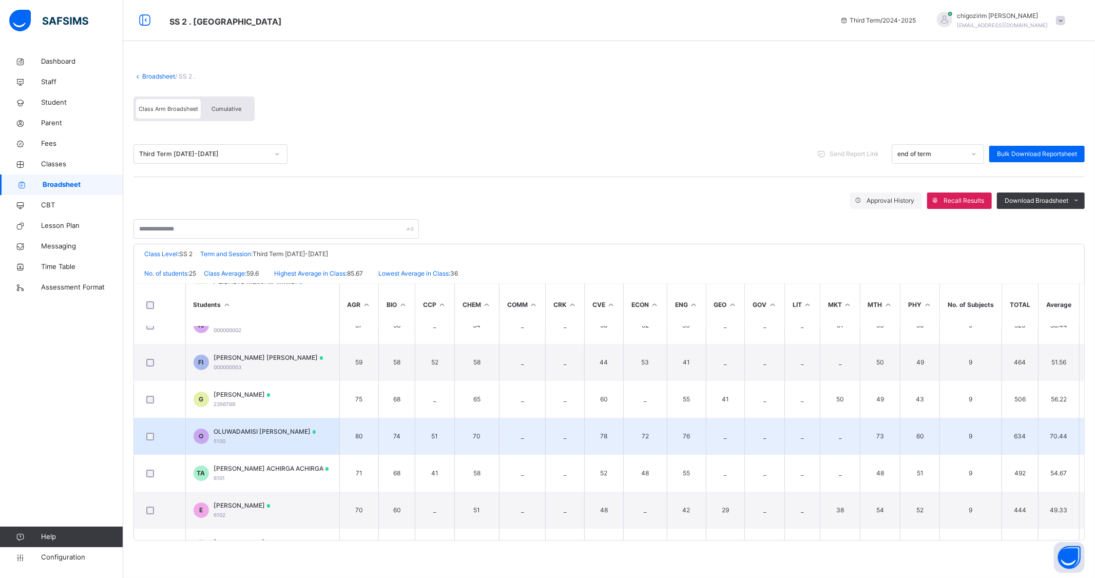
click at [260, 430] on span "OLUWADAMISI ABIGAIL ABRAHAM" at bounding box center [265, 431] width 102 height 9
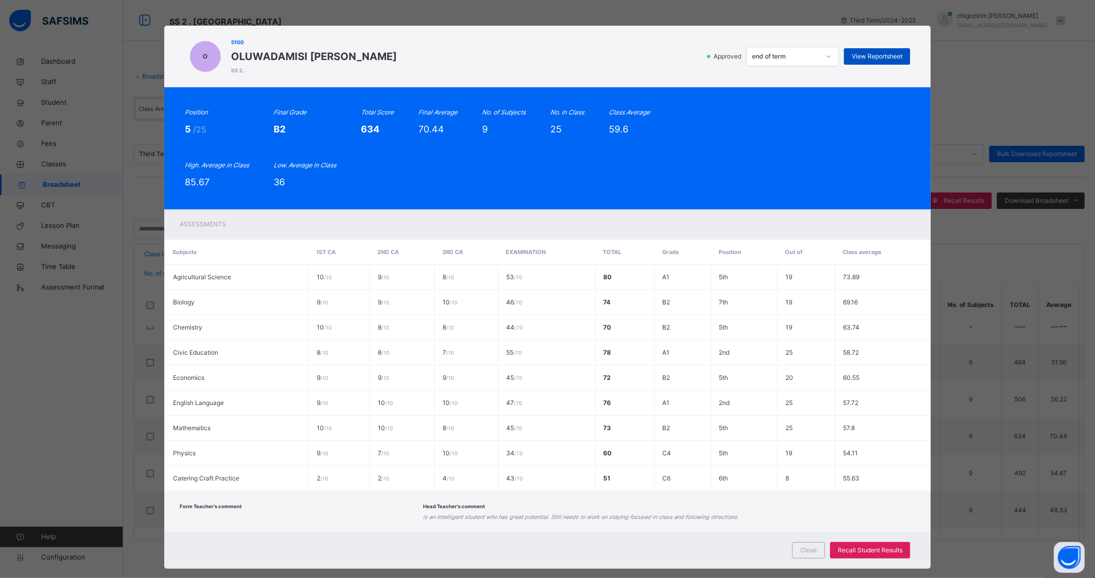
click at [874, 53] on span "View Reportsheet" at bounding box center [877, 56] width 51 height 9
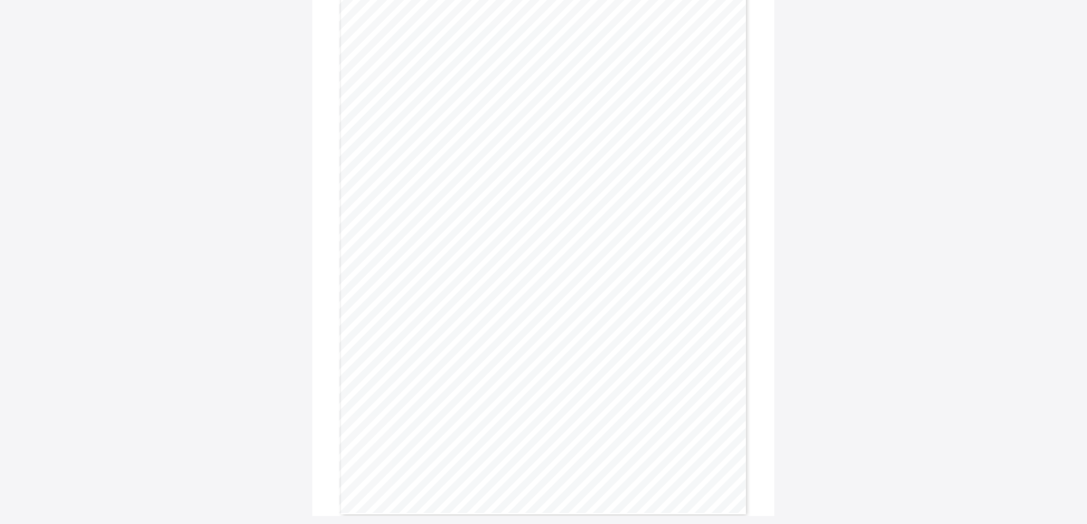
scroll to position [114, 0]
click at [707, 34] on span "Download Reportsheet" at bounding box center [702, 34] width 66 height 8
click at [943, 218] on div "Download Reportsheet STUDENT NAME: OLUWADAMISI ABRAHAM ABIGAIL CLASS HIGHEST AV…" at bounding box center [543, 324] width 1087 height 597
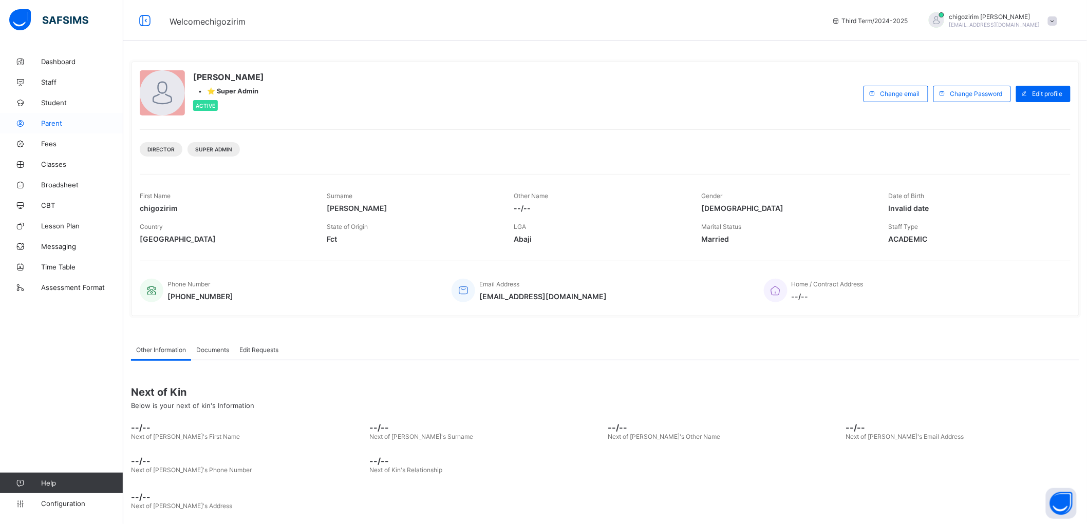
click at [46, 122] on span "Parent" at bounding box center [82, 123] width 82 height 8
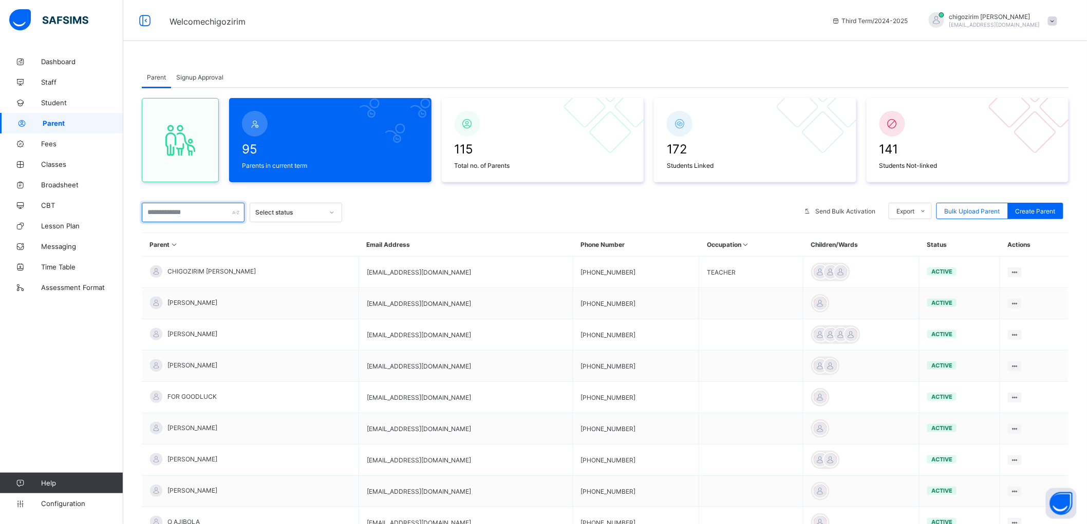
click at [176, 212] on input "text" at bounding box center [193, 213] width 103 height 20
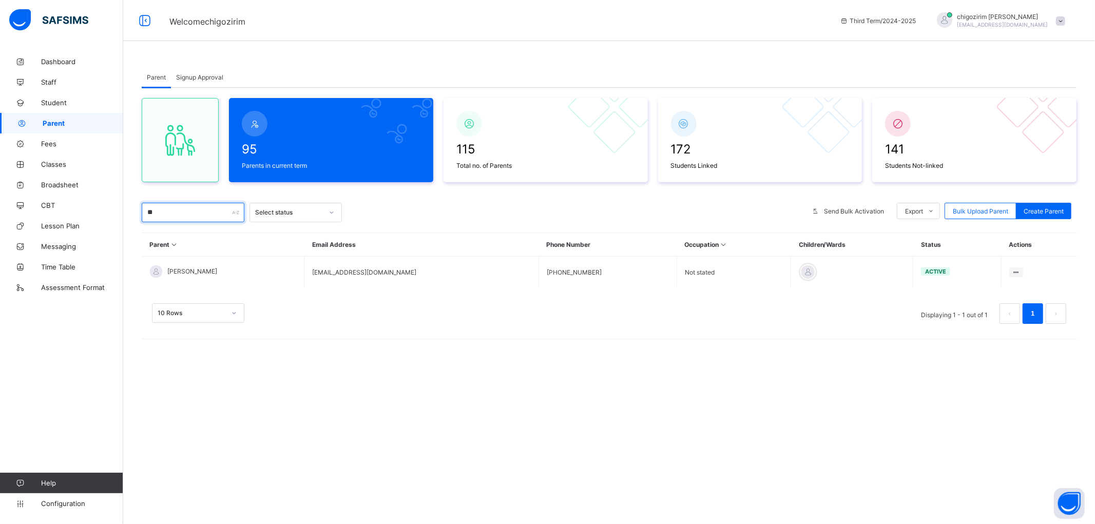
type input "*"
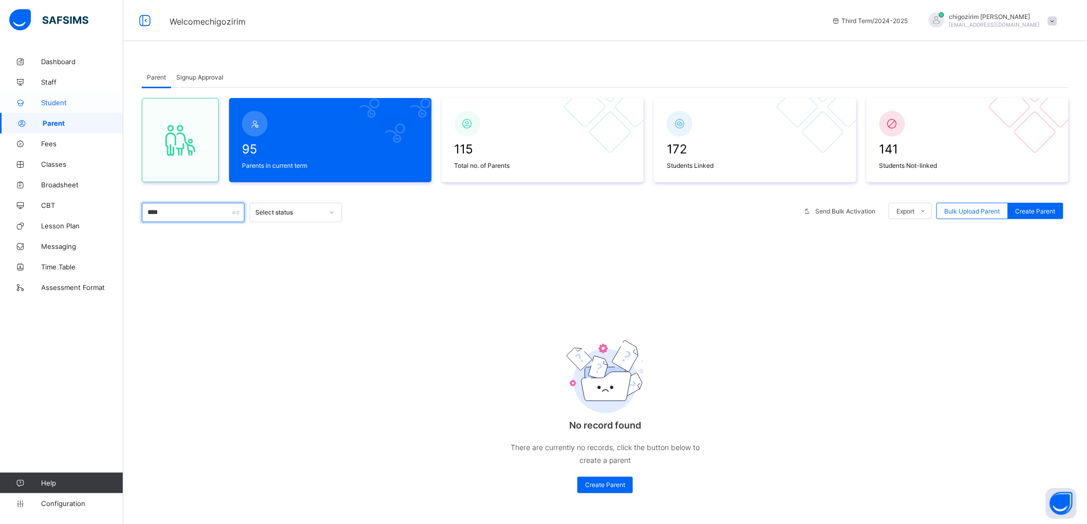
type input "****"
click at [59, 100] on span "Student" at bounding box center [82, 103] width 82 height 8
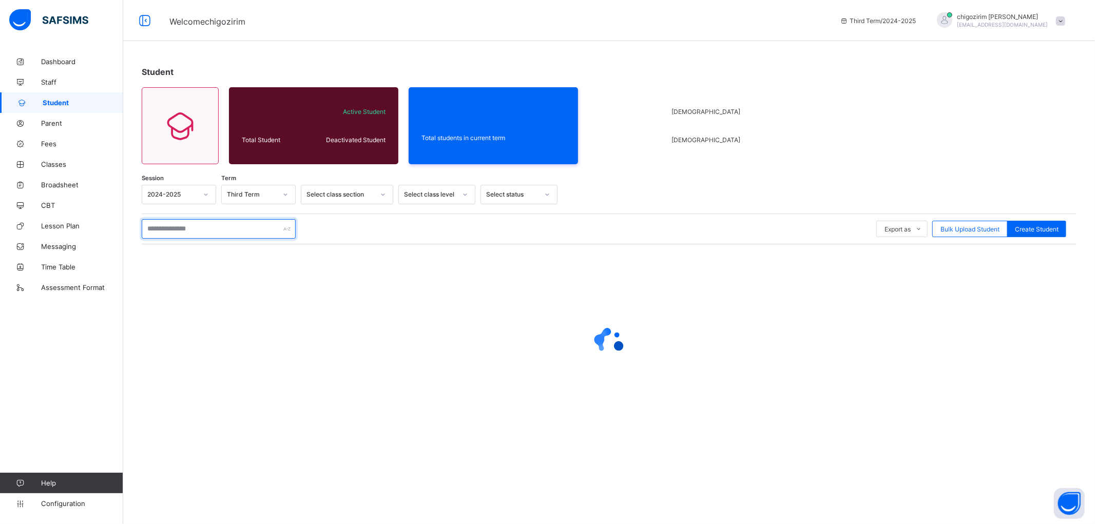
click at [208, 235] on input "text" at bounding box center [219, 229] width 154 height 20
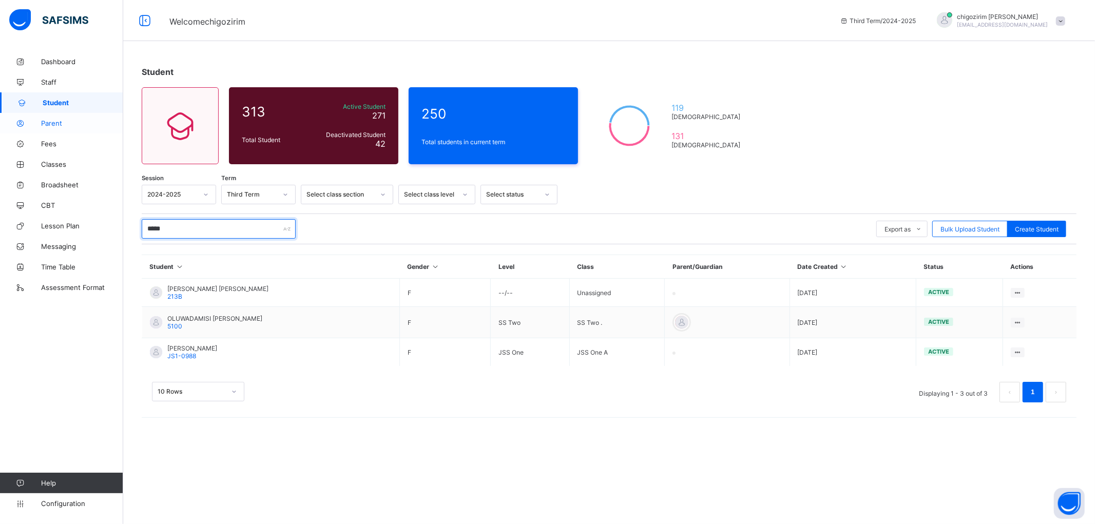
type input "*****"
click at [54, 122] on span "Parent" at bounding box center [82, 123] width 82 height 8
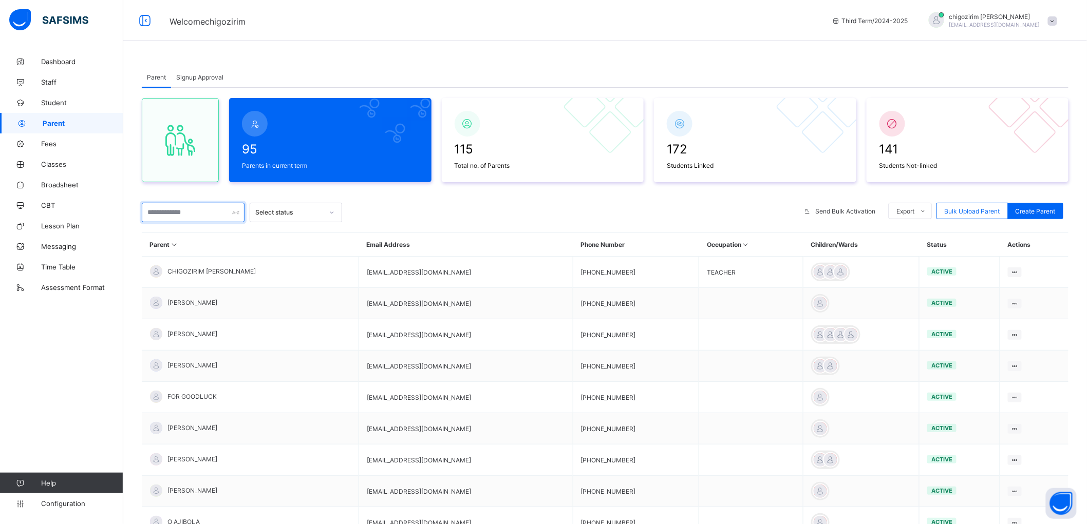
click at [181, 211] on input "text" at bounding box center [193, 213] width 103 height 20
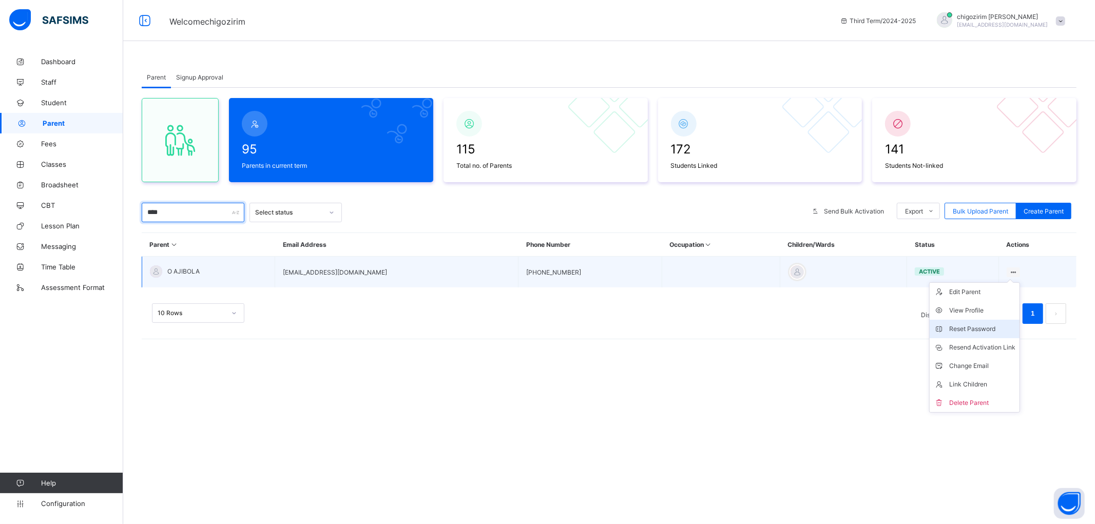
type input "****"
click at [977, 327] on div "Reset Password" at bounding box center [983, 329] width 66 height 10
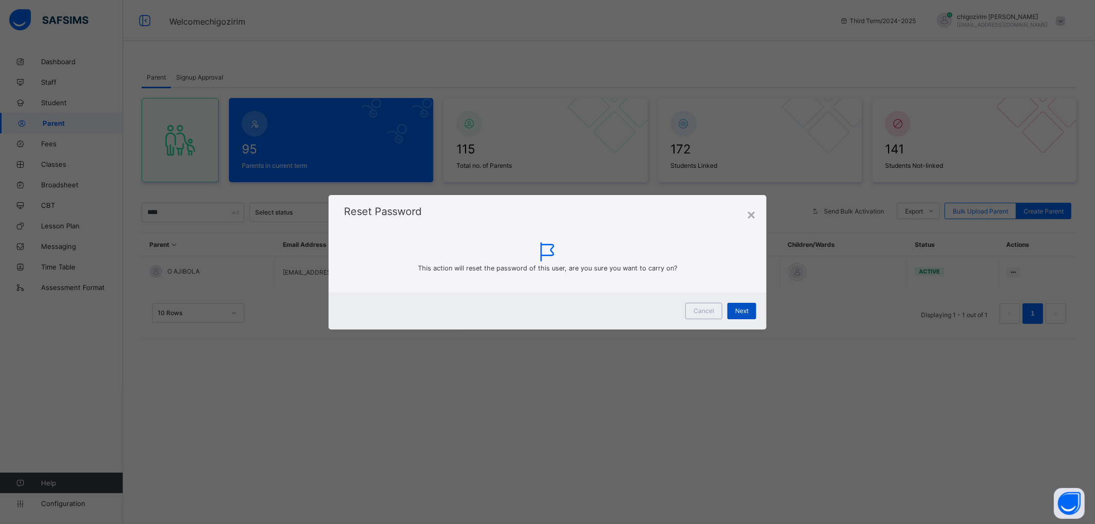
click at [751, 311] on div "Next" at bounding box center [742, 311] width 29 height 16
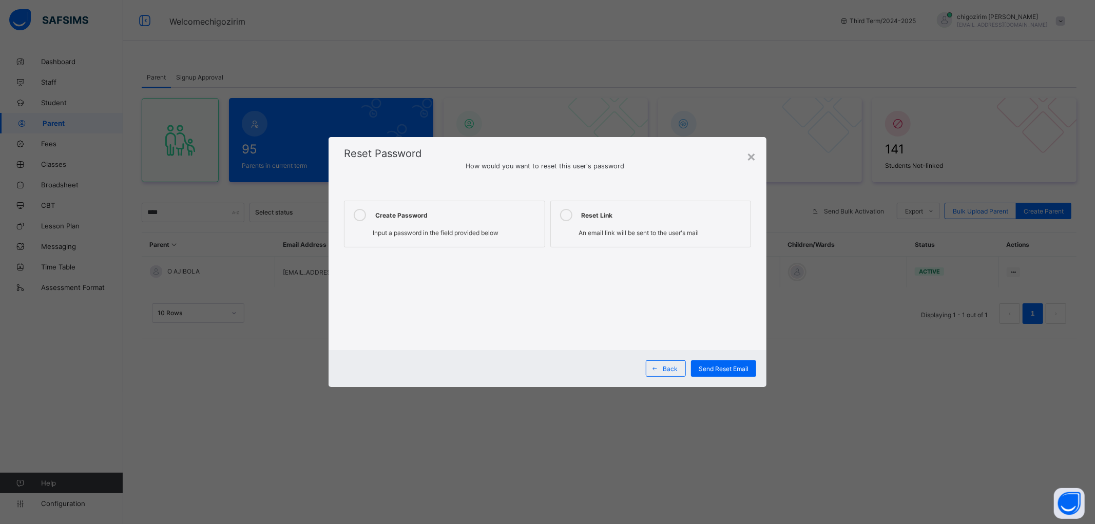
click at [450, 214] on div "Create Password" at bounding box center [457, 215] width 164 height 12
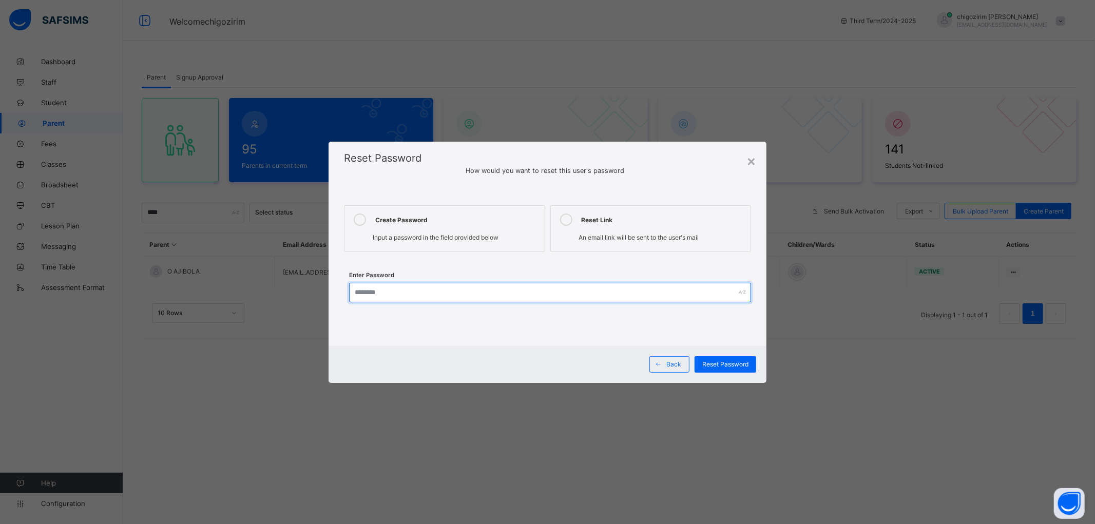
click at [437, 290] on input "text" at bounding box center [550, 293] width 402 height 20
type input "********"
drag, startPoint x: 391, startPoint y: 290, endPoint x: 345, endPoint y: 290, distance: 45.7
click at [345, 290] on div "Enter Password ********" at bounding box center [547, 294] width 407 height 32
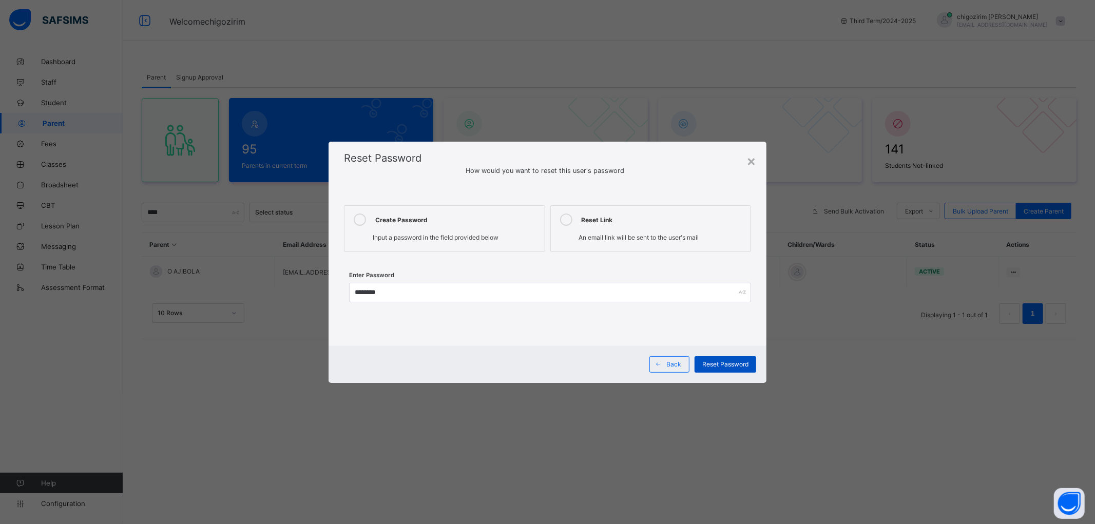
click at [720, 366] on span "Reset Password" at bounding box center [726, 365] width 46 height 8
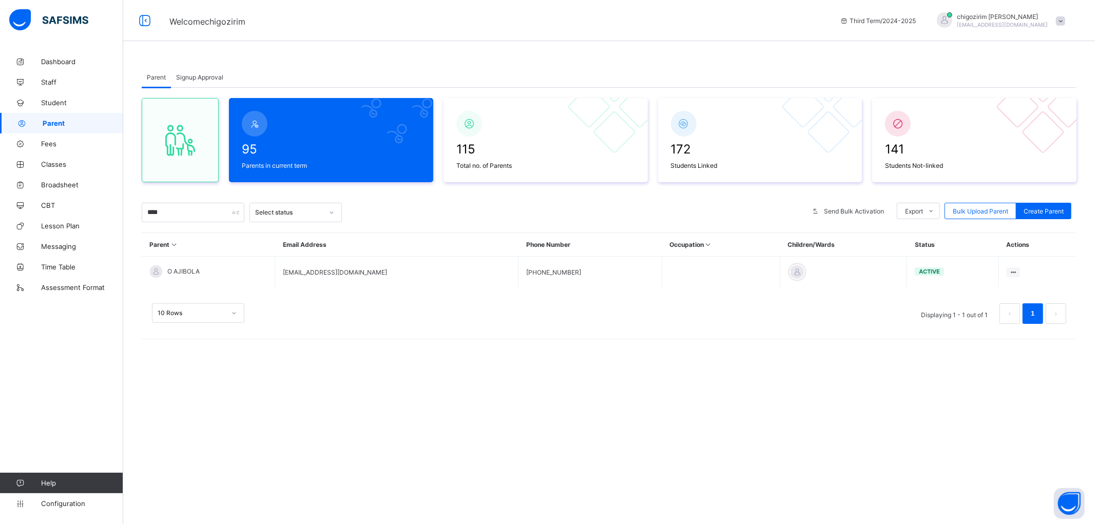
click at [954, 428] on div "Parent Signup Approval Parent Signup Approval 95 Parents in current term 115 To…" at bounding box center [609, 262] width 972 height 524
click at [948, 396] on div "Parent Signup Approval Parent Signup Approval 95 Parents in current term 115 To…" at bounding box center [609, 262] width 972 height 524
click at [996, 383] on div "Parent Signup Approval Parent Signup Approval 95 Parents in current term 115 To…" at bounding box center [609, 262] width 972 height 524
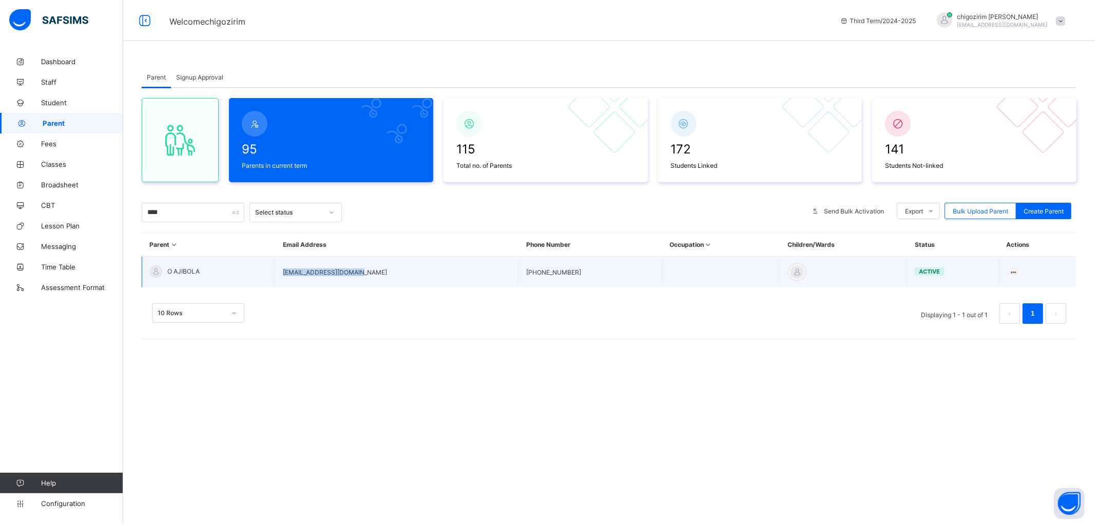
drag, startPoint x: 293, startPoint y: 271, endPoint x: 363, endPoint y: 271, distance: 69.8
click at [363, 271] on td "oajibola4feb@gmail.com" at bounding box center [396, 272] width 243 height 31
copy td "oajibola4feb@gmail.com"
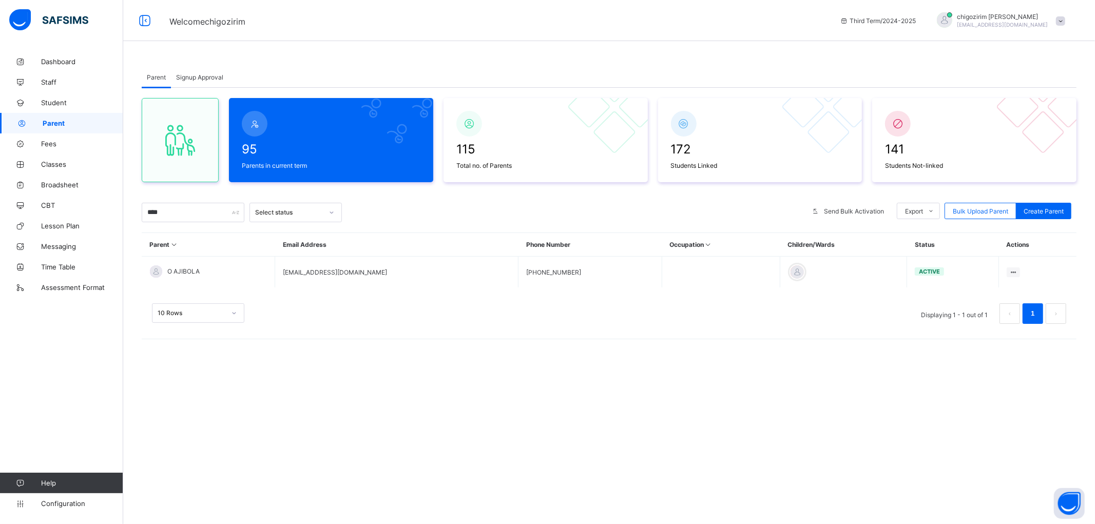
click at [935, 355] on div "Parent Signup Approval Parent Signup Approval 95 Parents in current term 115 To…" at bounding box center [609, 205] width 972 height 309
click at [69, 183] on span "Broadsheet" at bounding box center [82, 185] width 82 height 8
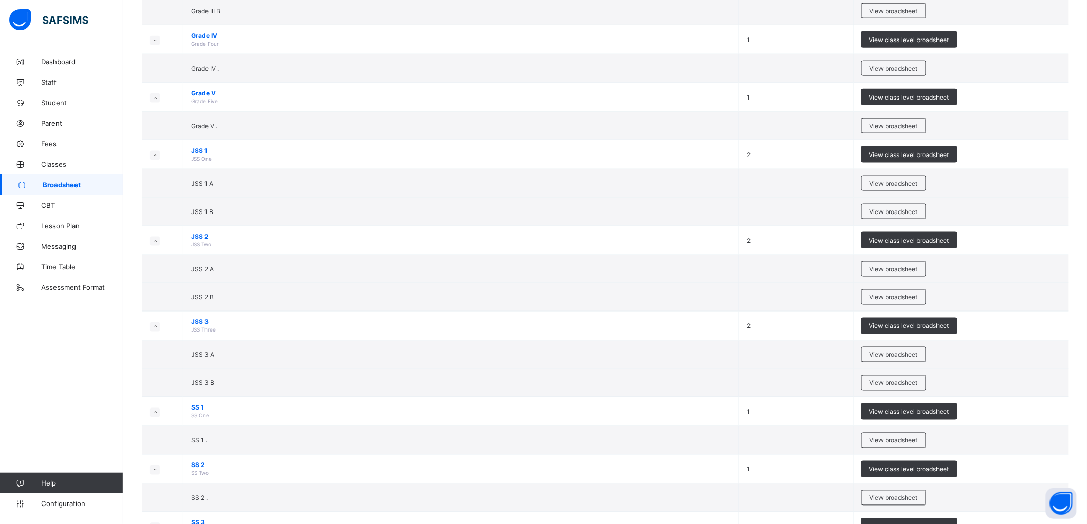
scroll to position [593, 0]
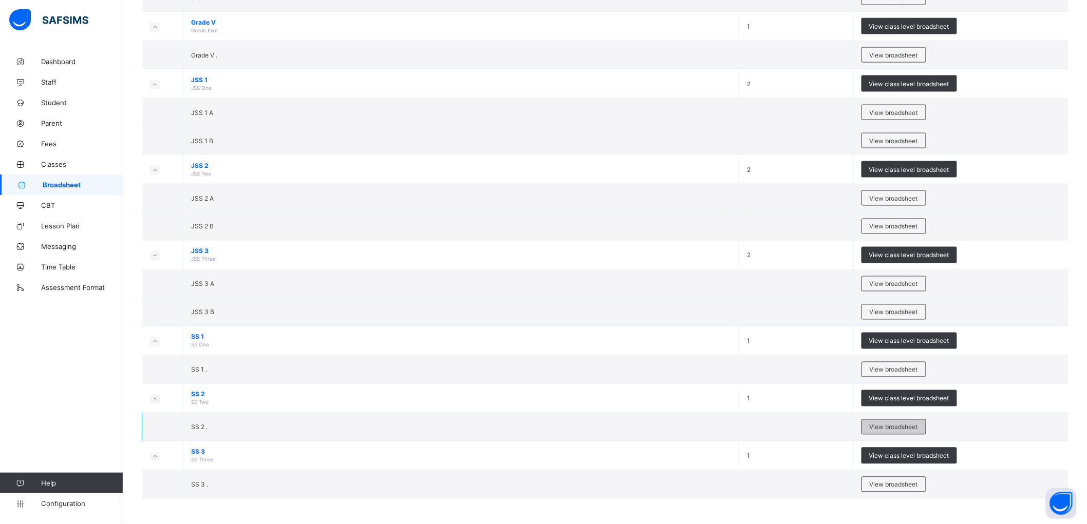
click at [910, 427] on span "View broadsheet" at bounding box center [893, 428] width 48 height 8
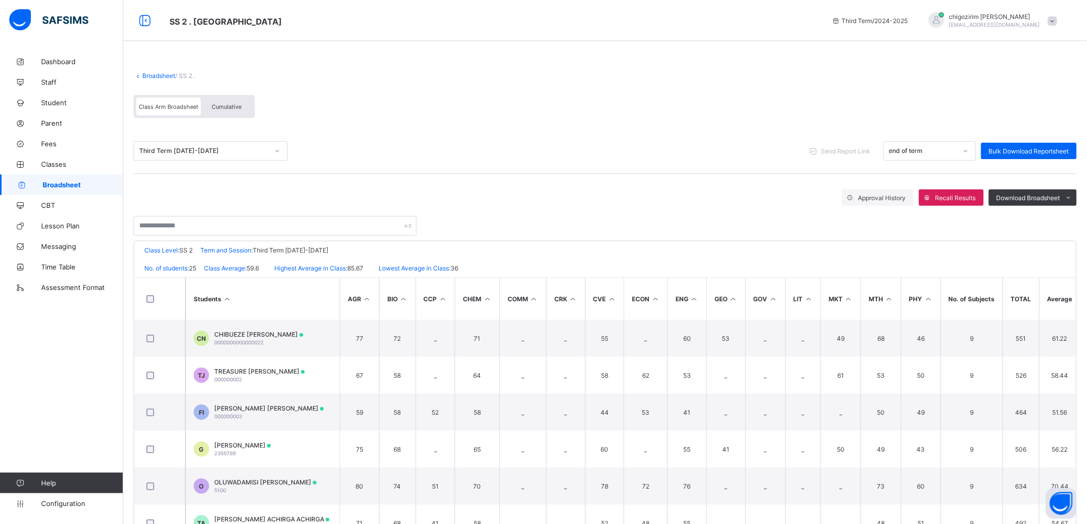
click at [217, 106] on span "Cumulative" at bounding box center [227, 106] width 30 height 7
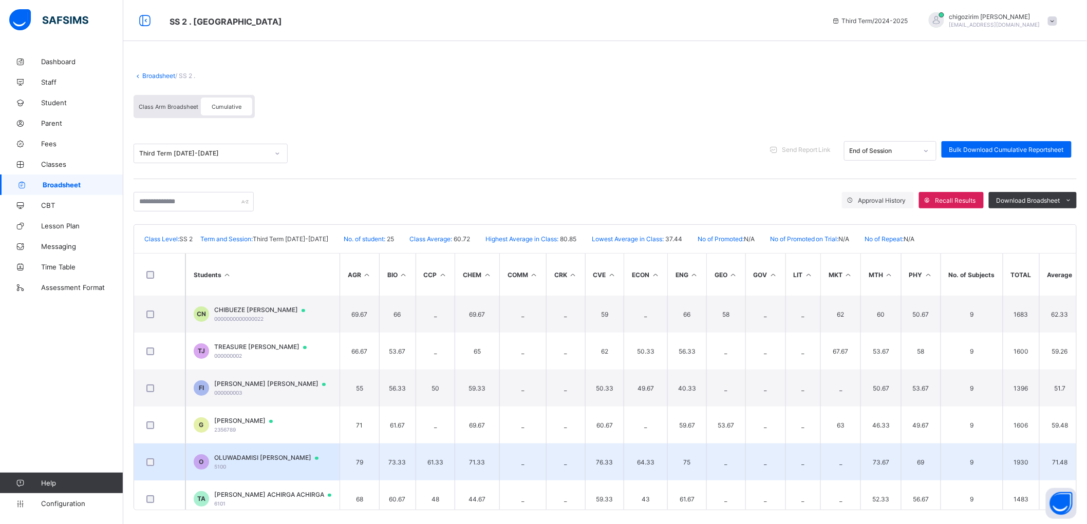
click at [273, 455] on span "OLUWADAMISI ABIGAIL ABRAHAM" at bounding box center [271, 458] width 114 height 8
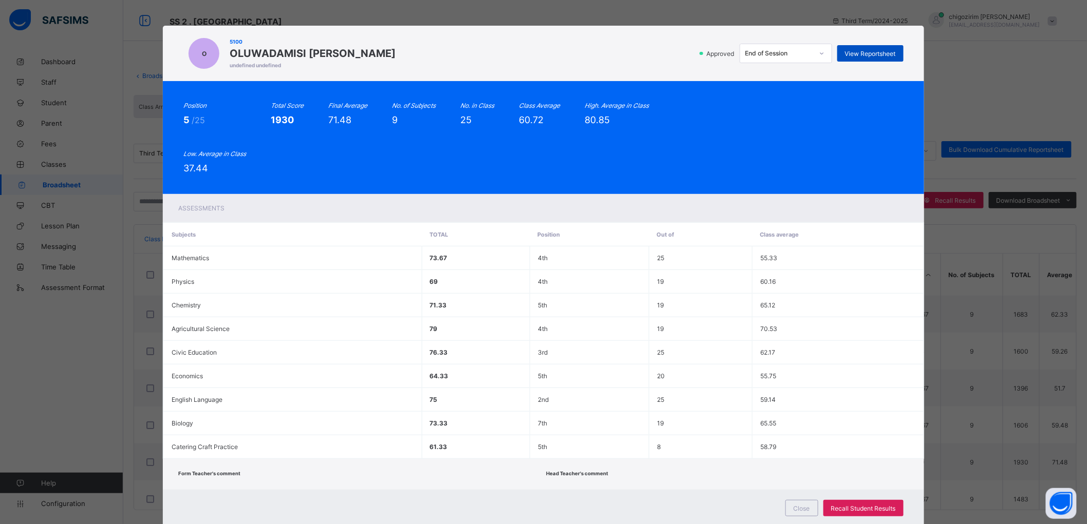
click at [876, 52] on span "View Reportsheet" at bounding box center [870, 54] width 51 height 8
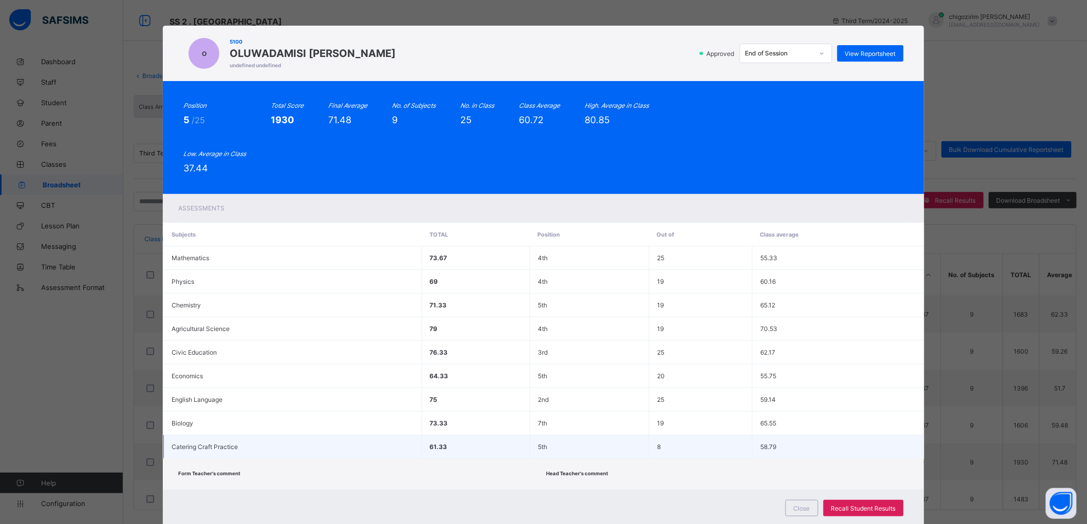
scroll to position [26, 0]
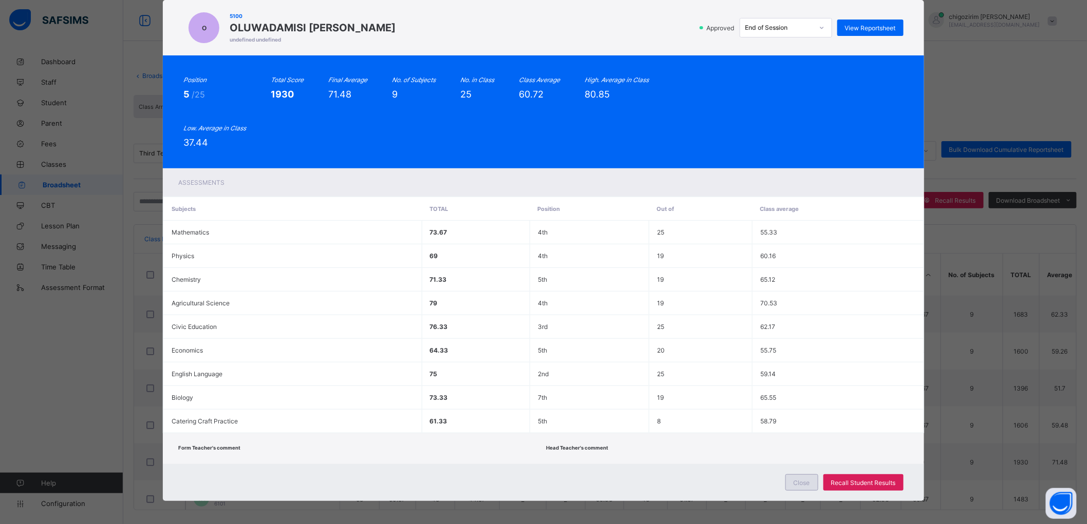
click at [807, 479] on span "Close" at bounding box center [801, 483] width 16 height 8
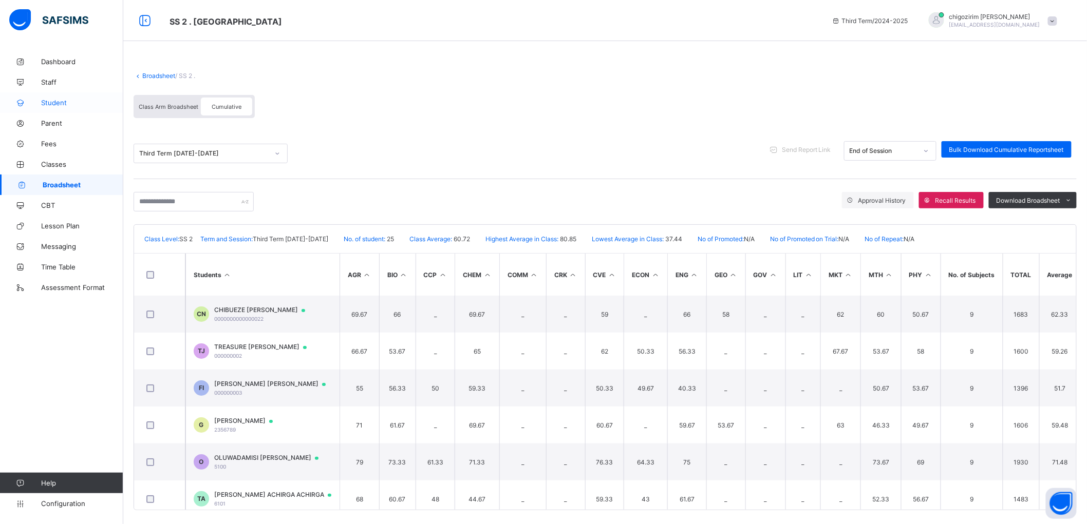
click at [55, 103] on span "Student" at bounding box center [82, 103] width 82 height 8
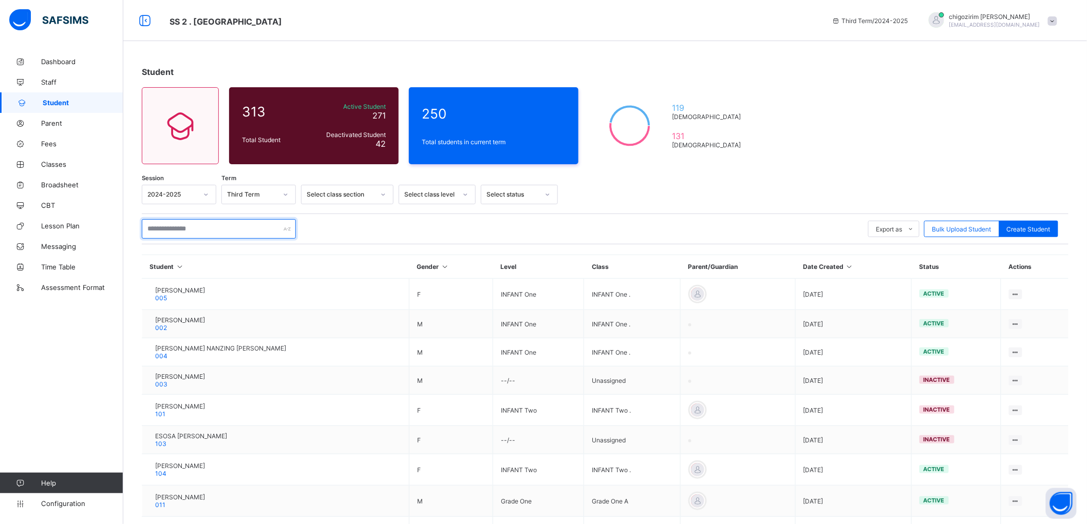
click at [211, 230] on input "text" at bounding box center [219, 229] width 154 height 20
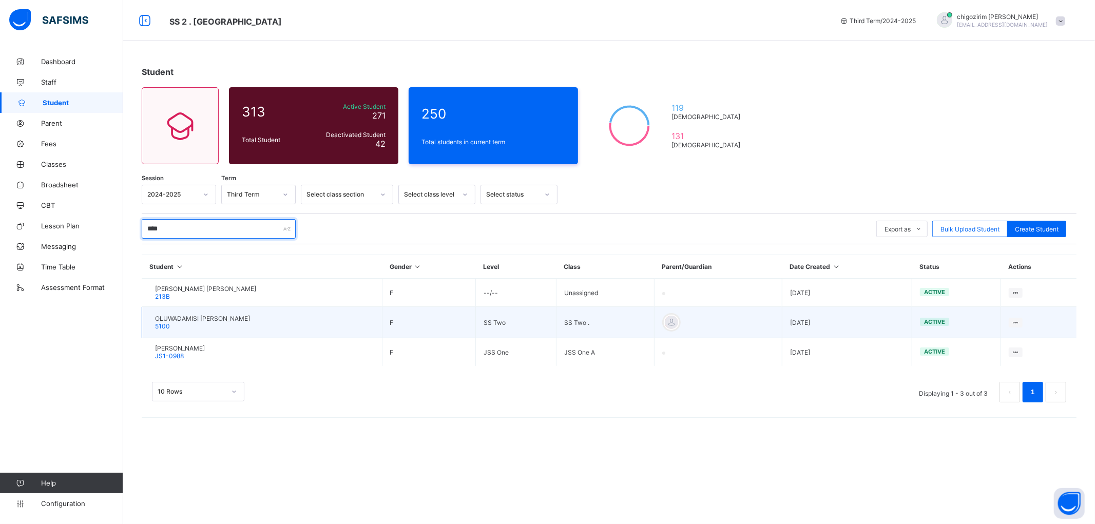
type input "****"
click at [247, 317] on span "OLUWADAMISI ABIGAIL ABRAHAM" at bounding box center [202, 319] width 95 height 8
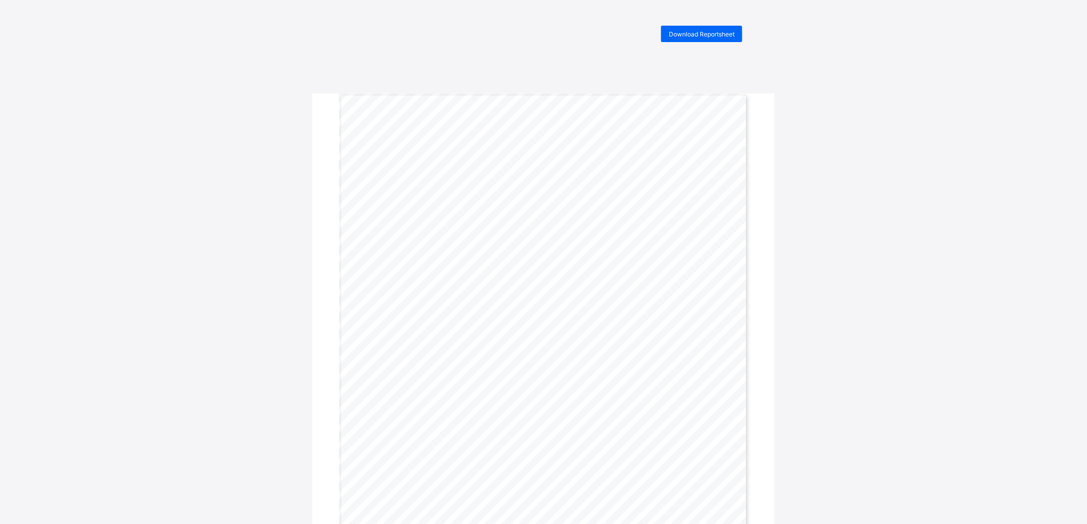
click at [917, 110] on div "Download Reportsheet ANNUAL CUMULATIVE REPORT SHEET FOR [DATE]-[DATE] SESSION S…" at bounding box center [543, 324] width 1087 height 597
